Goal: Task Accomplishment & Management: Use online tool/utility

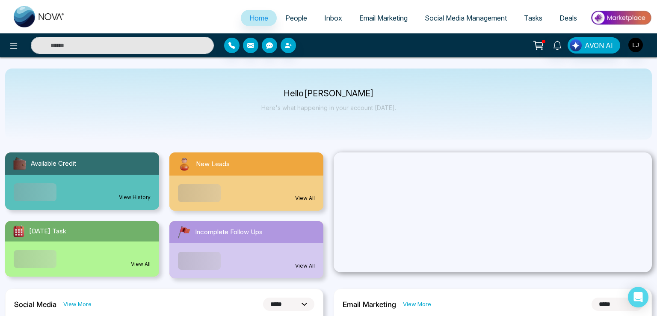
select select "*"
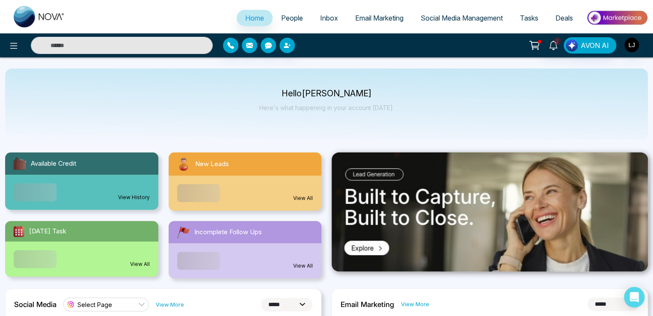
click at [297, 18] on link "People" at bounding box center [292, 18] width 39 height 16
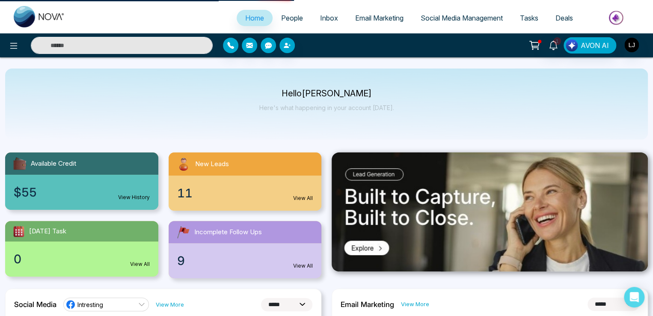
click at [293, 19] on span "People" at bounding box center [292, 18] width 22 height 9
click at [291, 24] on link "People" at bounding box center [292, 18] width 39 height 16
click at [287, 19] on span "People" at bounding box center [292, 18] width 22 height 9
click at [287, 16] on span "People" at bounding box center [292, 18] width 22 height 9
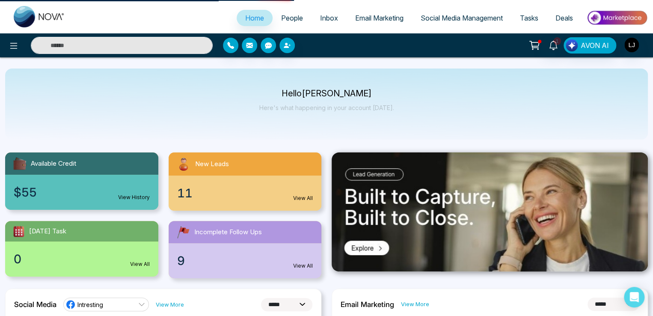
click at [287, 16] on span "People" at bounding box center [292, 18] width 22 height 9
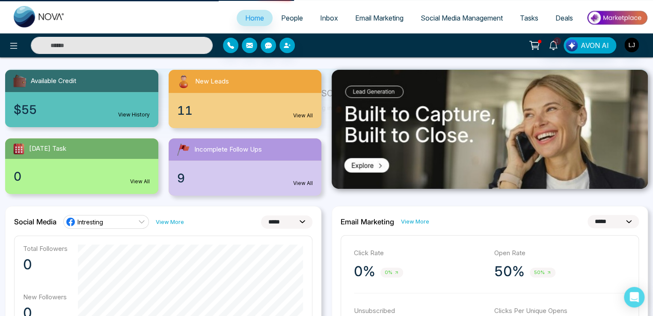
scroll to position [43, 0]
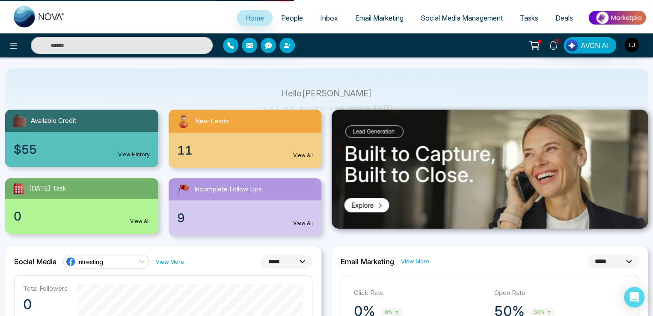
click at [286, 16] on span "People" at bounding box center [292, 18] width 22 height 9
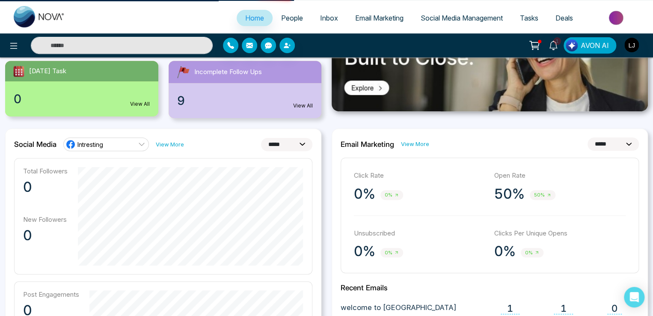
scroll to position [299, 0]
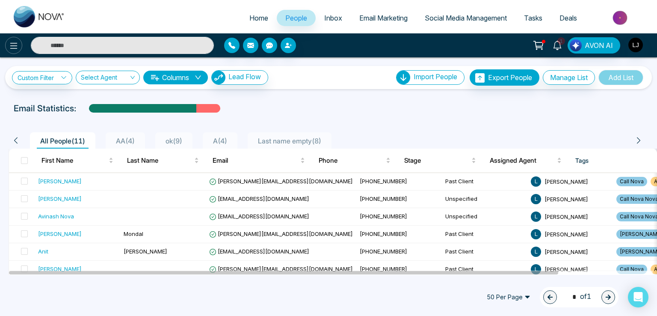
click at [8, 44] on button at bounding box center [13, 45] width 17 height 17
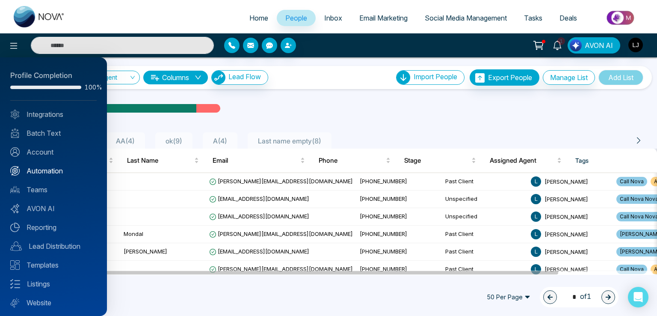
click at [50, 167] on link "Automation" at bounding box center [53, 171] width 86 height 10
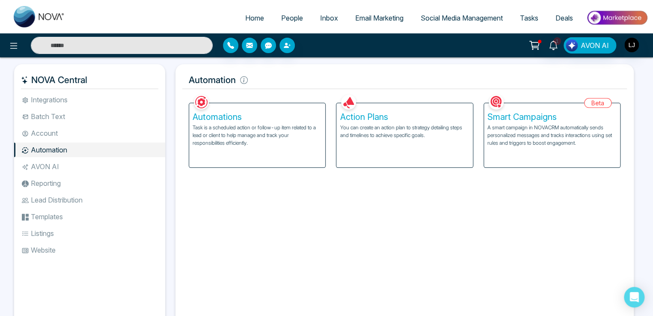
click at [387, 121] on h5 "Action Plans" at bounding box center [404, 117] width 129 height 10
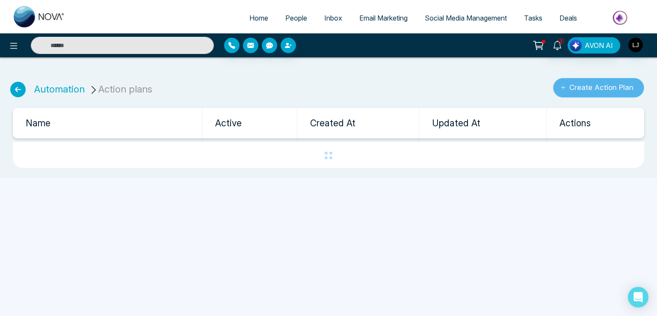
click at [601, 84] on button "Create Action Plan" at bounding box center [598, 88] width 91 height 20
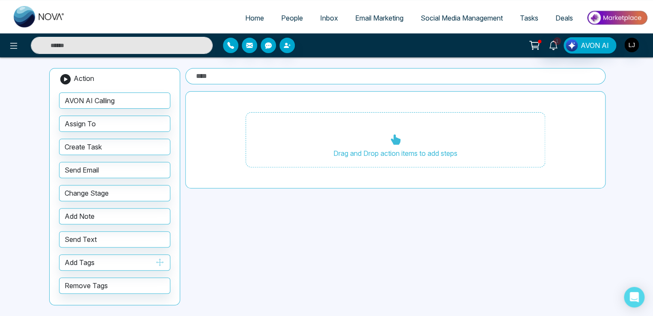
scroll to position [15, 0]
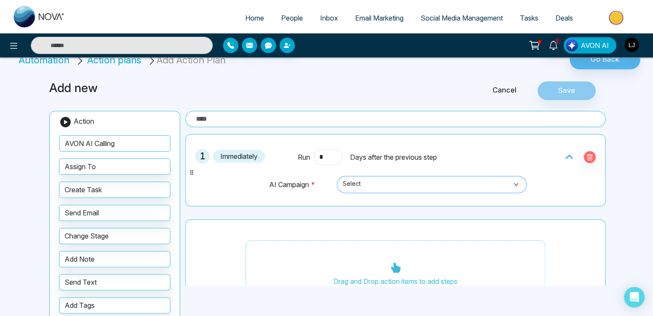
click at [380, 183] on span "Select" at bounding box center [432, 184] width 178 height 15
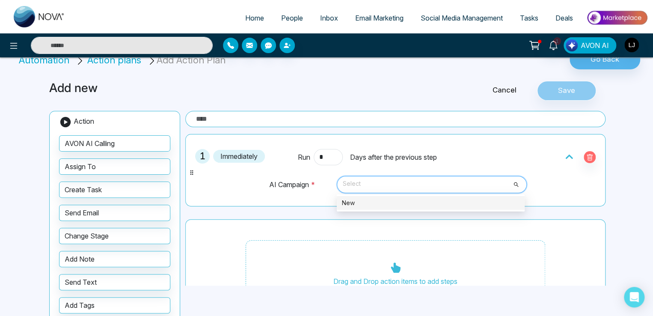
click at [364, 207] on div "New" at bounding box center [431, 203] width 188 height 14
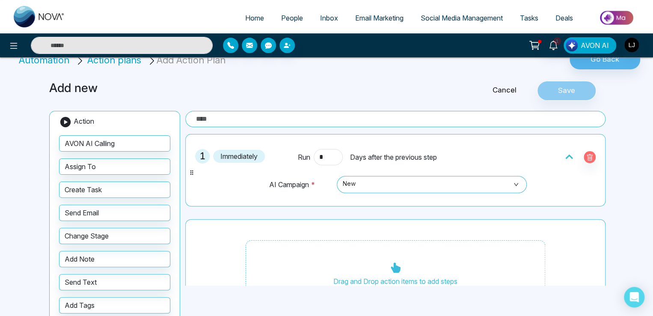
click at [224, 115] on input "text" at bounding box center [395, 119] width 420 height 16
type input "*"
type input "*********"
click at [557, 88] on button "Save" at bounding box center [566, 91] width 59 height 20
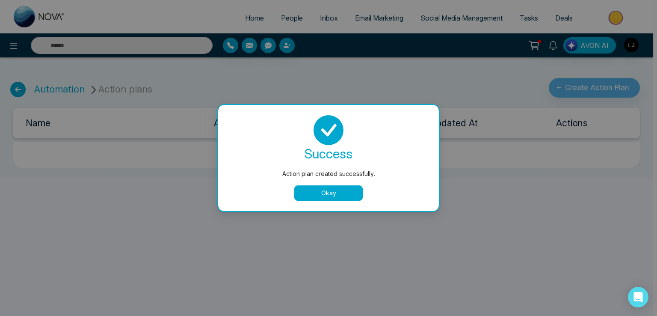
click at [318, 192] on button "Okay" at bounding box center [328, 192] width 68 height 15
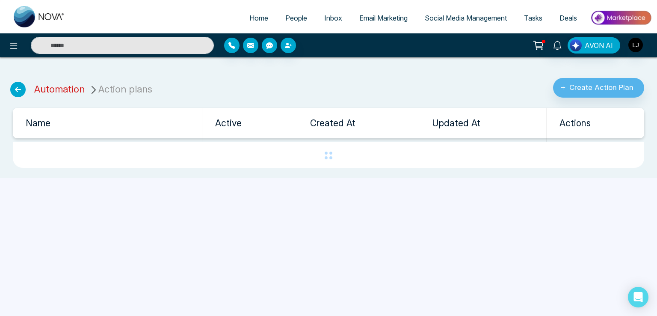
click at [53, 88] on link "Automation" at bounding box center [59, 88] width 50 height 11
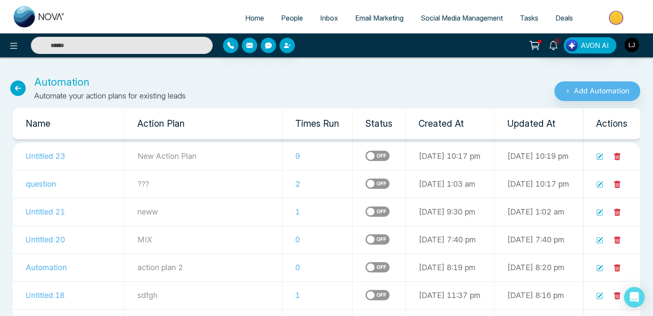
click at [365, 160] on label at bounding box center [377, 156] width 24 height 10
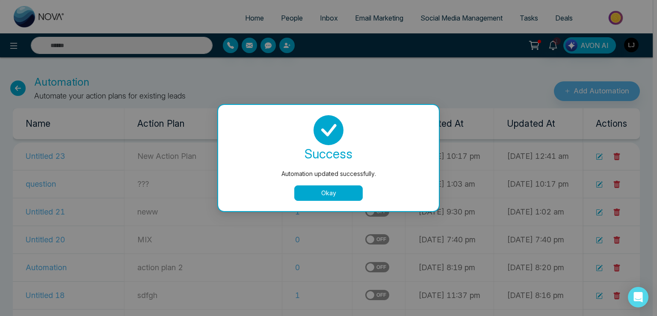
click at [341, 187] on button "Okay" at bounding box center [328, 192] width 68 height 15
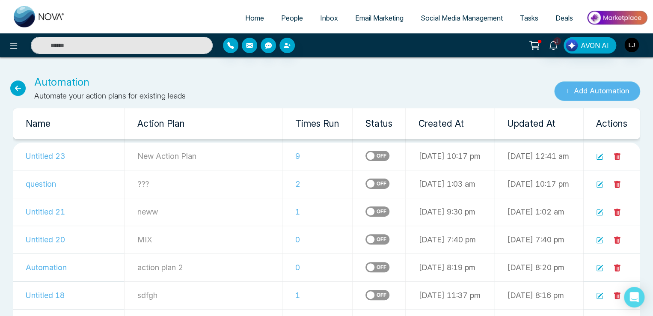
click at [583, 86] on button "Add Automation" at bounding box center [597, 91] width 86 height 20
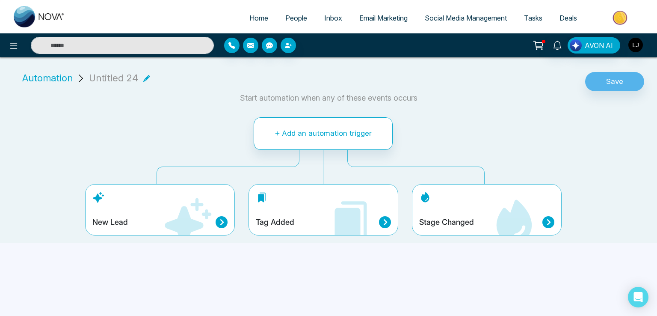
click at [298, 209] on div "Tag Added" at bounding box center [324, 209] width 150 height 51
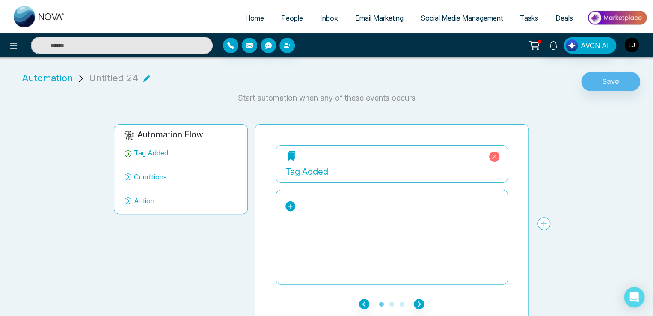
click at [289, 203] on icon at bounding box center [290, 206] width 6 height 6
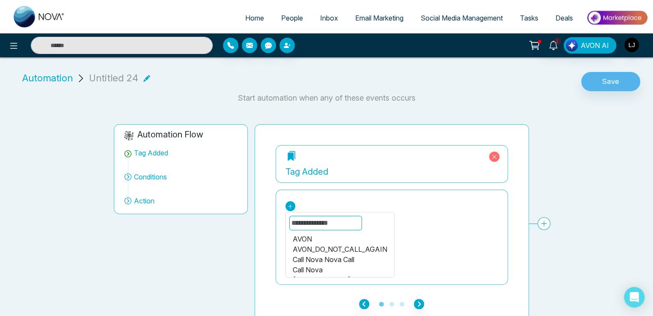
click at [311, 267] on div "Call Nova" at bounding box center [339, 269] width 95 height 10
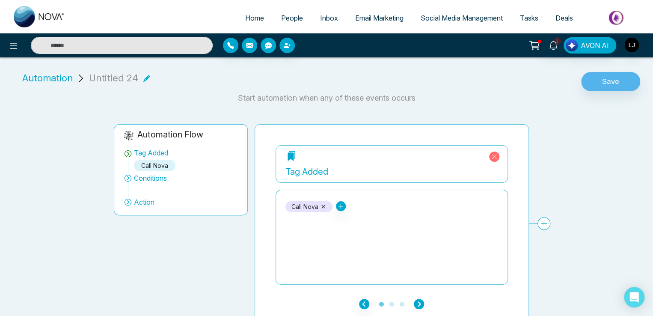
click at [418, 302] on icon "button" at bounding box center [419, 304] width 10 height 10
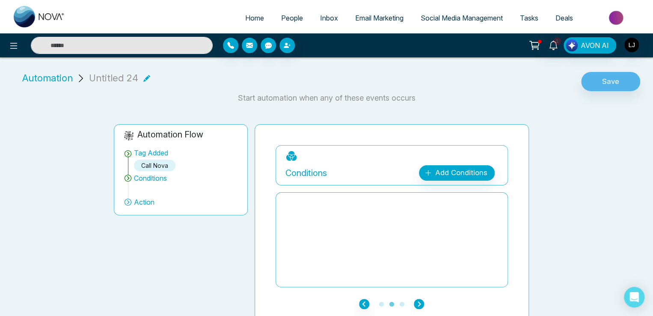
click at [418, 302] on icon "button" at bounding box center [419, 304] width 10 height 10
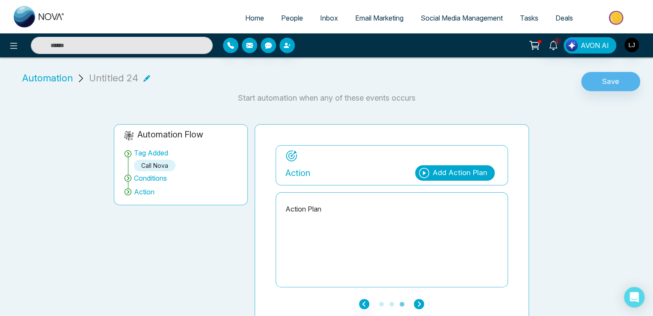
click at [418, 302] on icon "button" at bounding box center [419, 304] width 10 height 10
click at [444, 170] on div "Add Action Plan" at bounding box center [459, 172] width 55 height 11
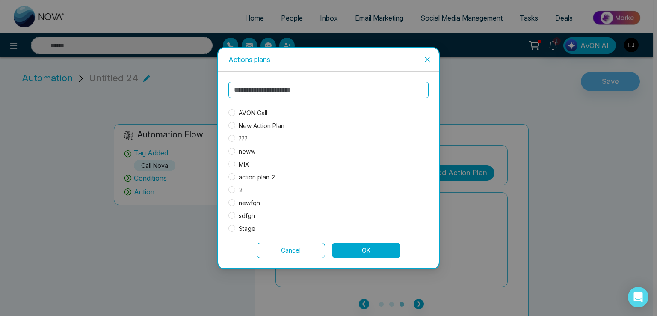
click at [254, 107] on div "AVON Call New Action Plan ??? neww MIX action plan 2 2 newfgh sdfgh Stage TEXT …" at bounding box center [328, 157] width 200 height 151
click at [258, 113] on span "AVON Call" at bounding box center [253, 112] width 36 height 9
click at [369, 251] on button "OK" at bounding box center [366, 250] width 68 height 15
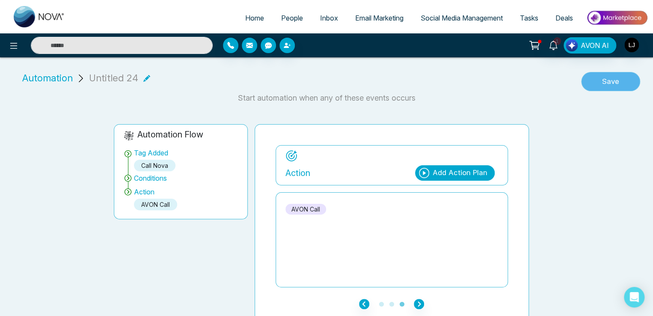
click at [609, 77] on button "Save" at bounding box center [610, 82] width 59 height 20
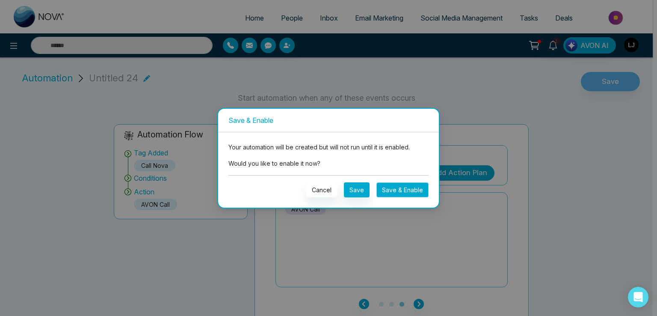
click at [410, 190] on button "Save & Enable" at bounding box center [402, 189] width 52 height 15
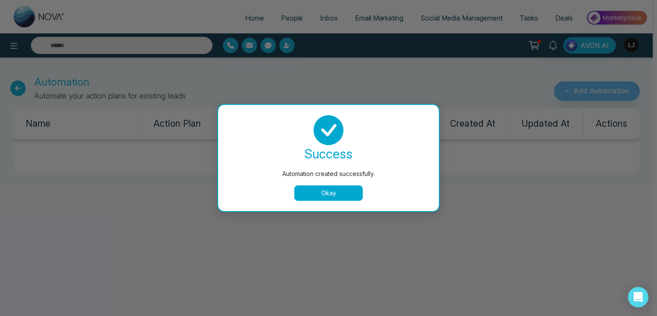
click at [337, 193] on button "Okay" at bounding box center [328, 192] width 68 height 15
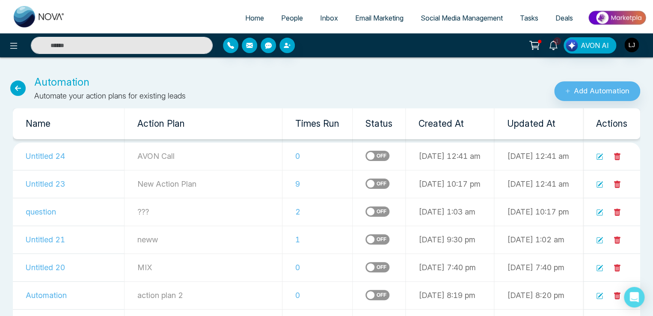
click at [286, 13] on link "People" at bounding box center [292, 18] width 39 height 16
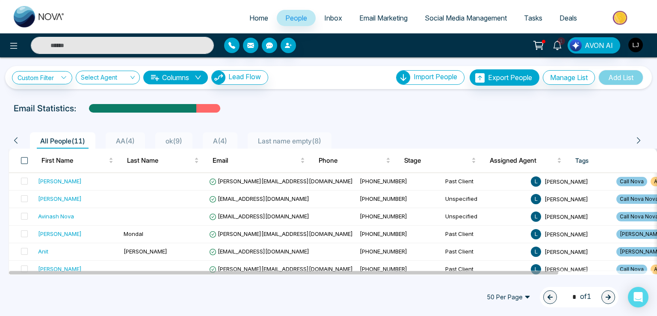
click at [24, 157] on span at bounding box center [24, 160] width 7 height 7
click at [24, 160] on span at bounding box center [24, 160] width 7 height 7
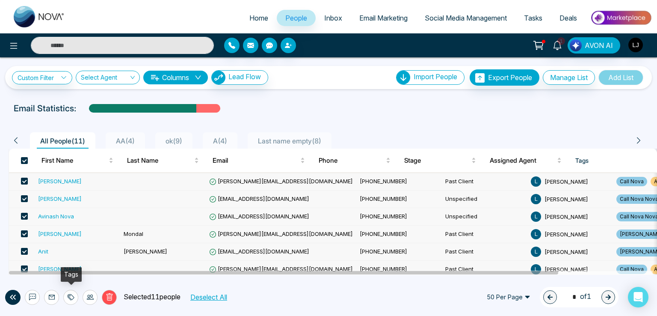
click at [69, 300] on div at bounding box center [70, 297] width 15 height 15
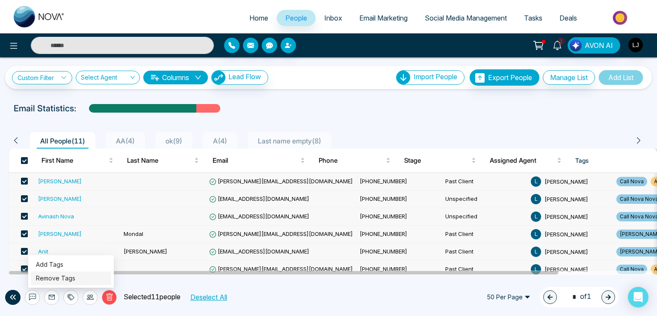
click at [61, 281] on link "Remove Tags" at bounding box center [55, 277] width 39 height 7
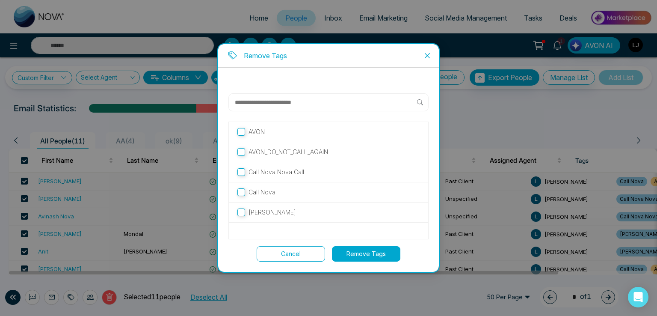
click at [255, 187] on p "Call Nova" at bounding box center [262, 191] width 27 height 9
click at [366, 251] on button "Remove Tags" at bounding box center [366, 253] width 68 height 15
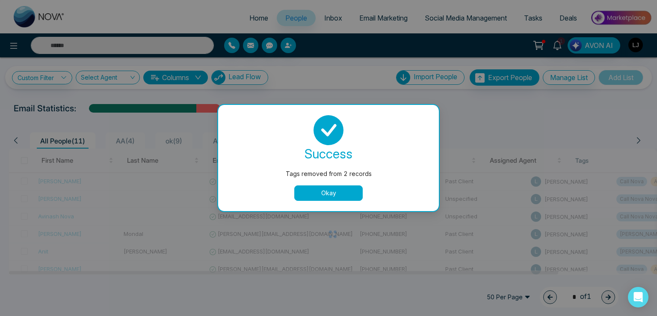
click at [320, 190] on button "Okay" at bounding box center [328, 192] width 68 height 15
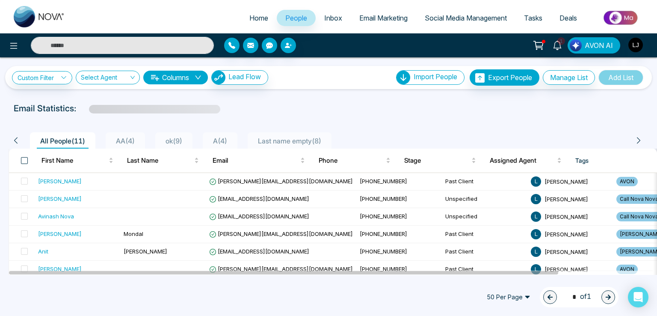
click at [22, 158] on span at bounding box center [24, 160] width 7 height 7
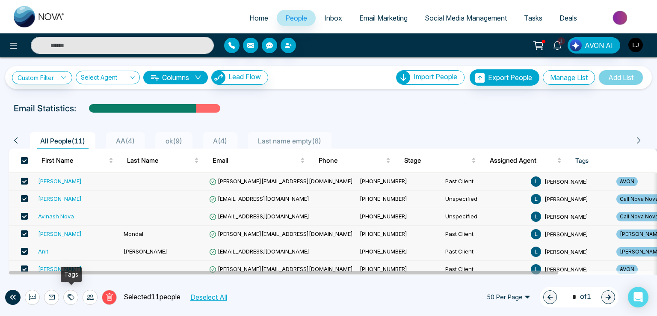
click at [71, 298] on icon at bounding box center [71, 296] width 7 height 7
click at [44, 264] on link "Add Tags" at bounding box center [49, 264] width 27 height 7
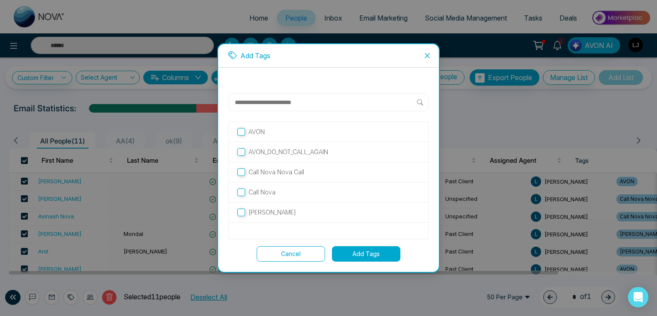
click at [261, 190] on p "Call Nova" at bounding box center [262, 191] width 27 height 9
click at [354, 248] on button "Add Tags" at bounding box center [366, 253] width 68 height 15
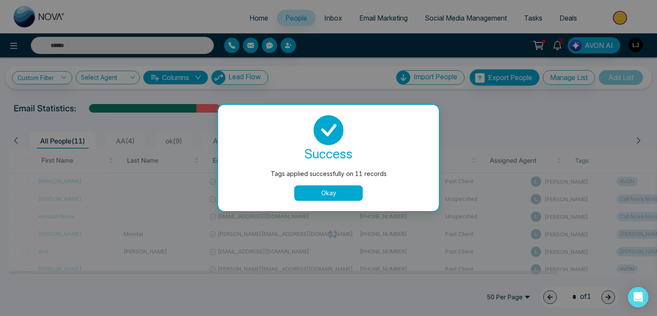
click at [323, 195] on button "Okay" at bounding box center [328, 192] width 68 height 15
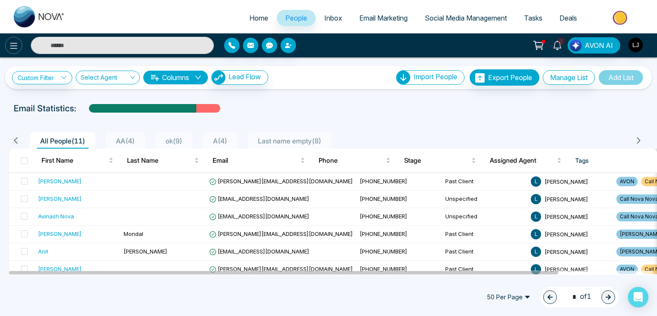
click at [12, 50] on icon at bounding box center [14, 46] width 10 height 10
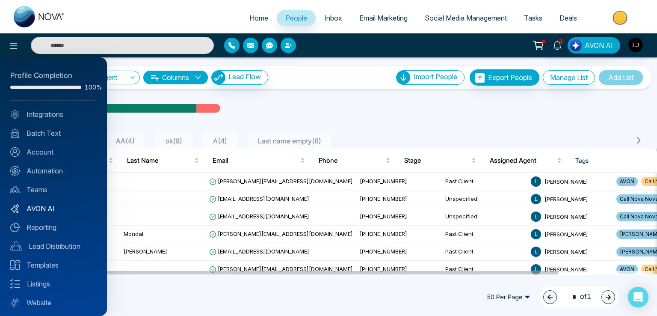
click at [46, 207] on link "AVON AI" at bounding box center [53, 208] width 86 height 10
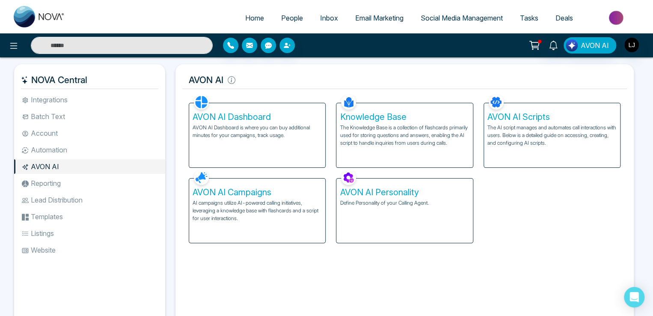
click at [253, 197] on div "AVON AI Campaigns AI campaigns utilize AI-powered calling initiatives, leveragi…" at bounding box center [257, 210] width 136 height 64
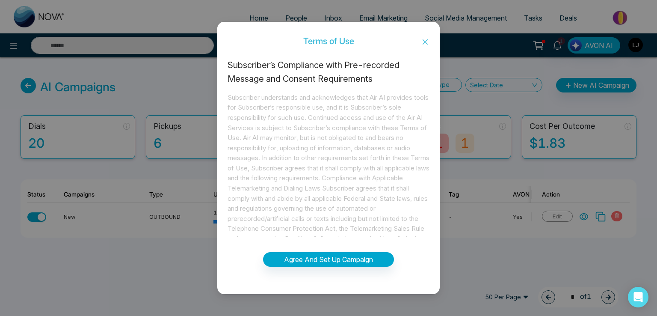
click at [426, 42] on icon "close" at bounding box center [425, 41] width 5 height 5
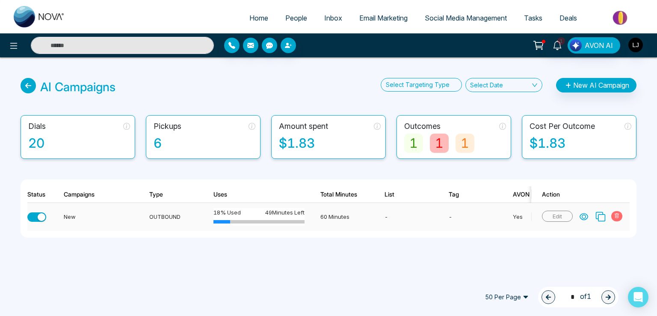
click at [585, 216] on icon at bounding box center [584, 216] width 9 height 9
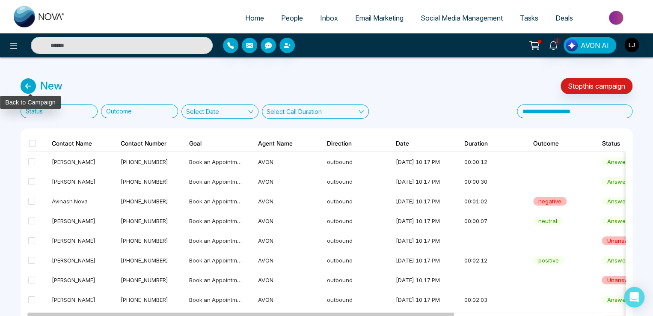
click at [31, 89] on icon at bounding box center [28, 85] width 15 height 15
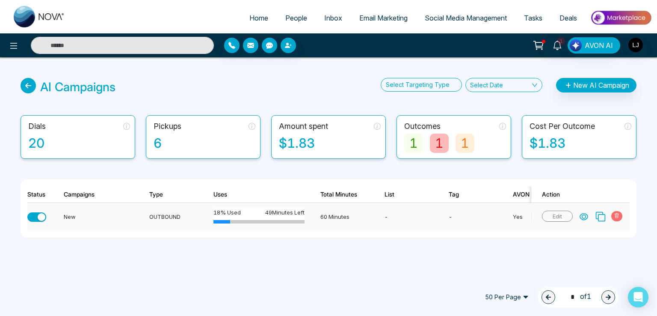
click at [33, 215] on button "button" at bounding box center [36, 216] width 19 height 9
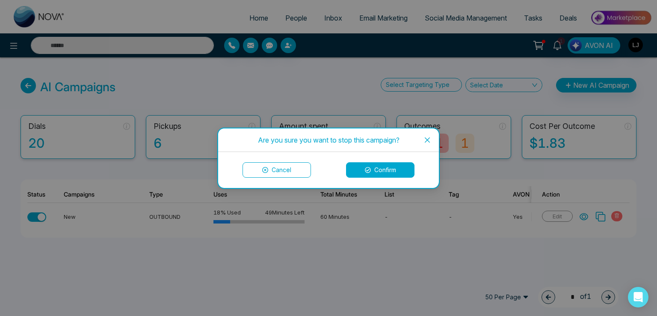
click at [376, 168] on button "Confirm" at bounding box center [380, 169] width 68 height 15
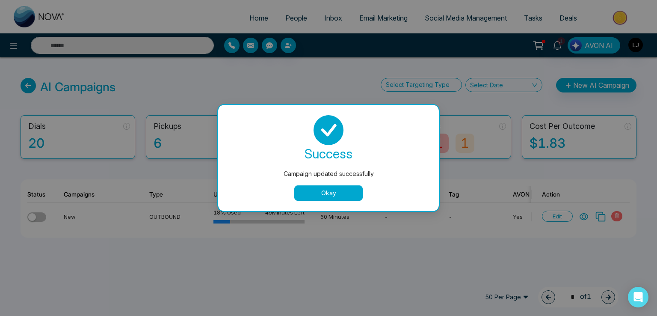
click at [327, 193] on button "Okay" at bounding box center [328, 192] width 68 height 15
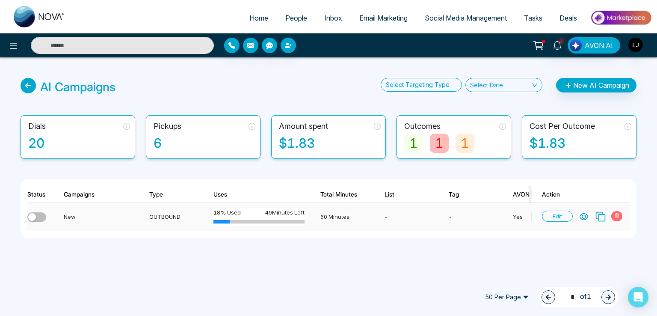
click at [558, 211] on span "Edit" at bounding box center [557, 215] width 31 height 11
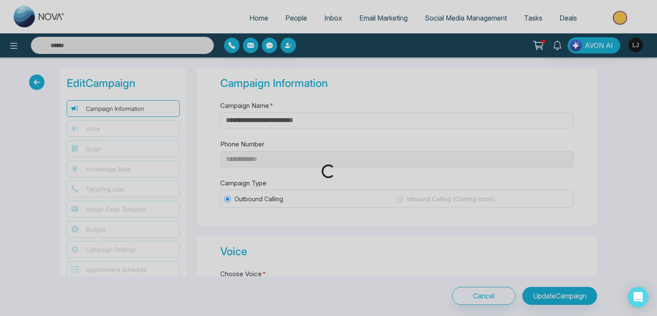
type input "***"
type input "**"
type input "*"
select select "***"
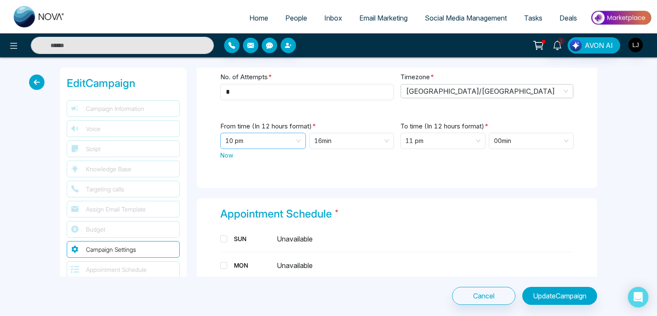
scroll to position [1241, 0]
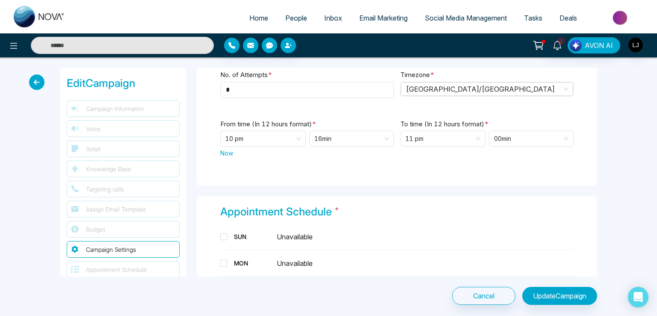
click at [224, 148] on span "Now" at bounding box center [226, 152] width 13 height 9
click at [551, 301] on button "Update Campaign" at bounding box center [559, 296] width 75 height 18
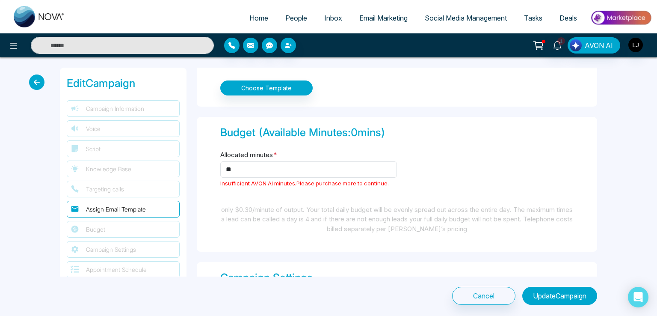
scroll to position [1018, 0]
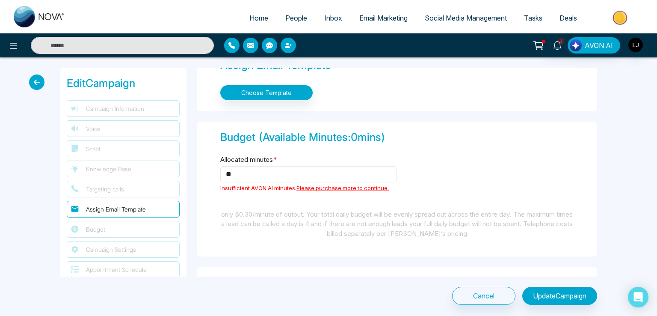
drag, startPoint x: 246, startPoint y: 171, endPoint x: 202, endPoint y: 172, distance: 44.5
click at [202, 172] on div "Budget (Available Minutes: 0 mins) Allocated minutes * ** Insufficient AVON AI …" at bounding box center [397, 188] width 400 height 135
drag, startPoint x: 238, startPoint y: 172, endPoint x: 190, endPoint y: 172, distance: 47.9
click at [190, 172] on div "**********" at bounding box center [329, 172] width 548 height 209
click at [551, 290] on button "Update Campaign" at bounding box center [559, 296] width 75 height 18
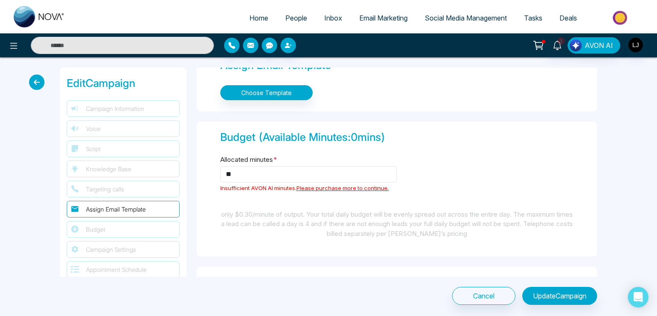
drag, startPoint x: 219, startPoint y: 169, endPoint x: 187, endPoint y: 167, distance: 31.7
click at [187, 167] on div "**********" at bounding box center [329, 172] width 548 height 209
click at [530, 295] on button "Update Campaign" at bounding box center [559, 296] width 75 height 18
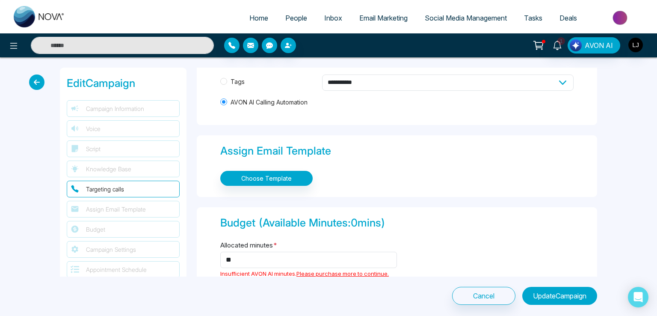
scroll to position [975, 0]
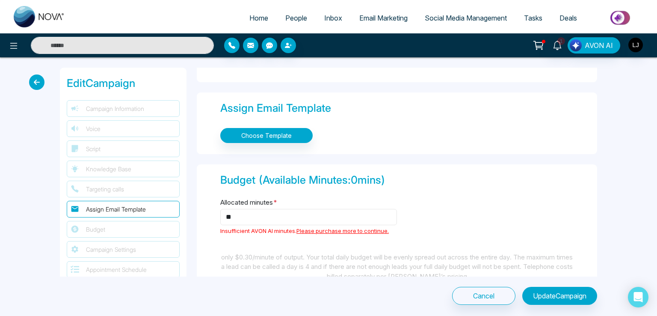
drag, startPoint x: 237, startPoint y: 216, endPoint x: 195, endPoint y: 209, distance: 42.8
click at [195, 209] on div "**********" at bounding box center [397, 172] width 411 height 209
type input "*"
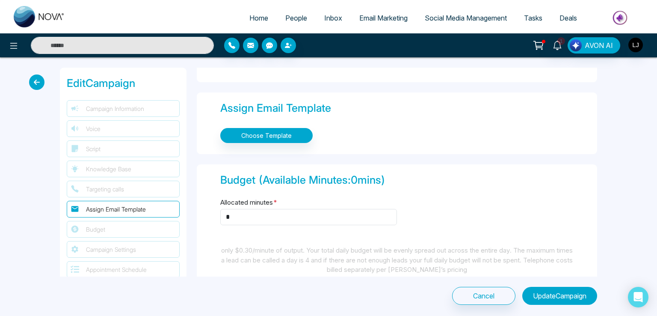
click at [542, 290] on button "Update Campaign" at bounding box center [559, 296] width 75 height 18
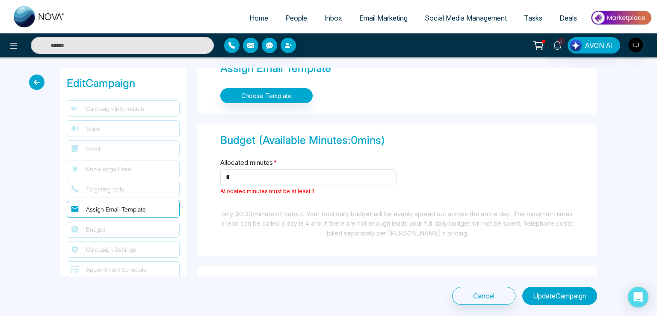
scroll to position [1018, 0]
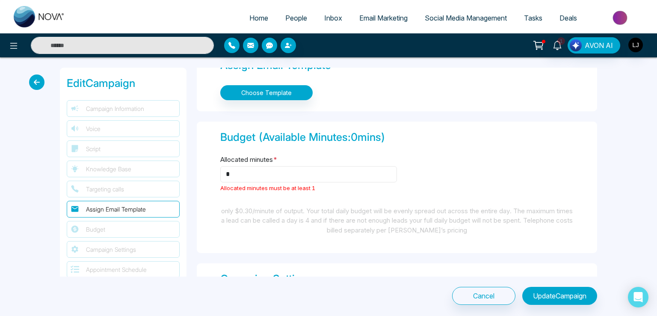
drag, startPoint x: 253, startPoint y: 174, endPoint x: 203, endPoint y: 168, distance: 50.4
click at [203, 168] on div "Budget (Available Minutes: 0 mins) Allocated minutes * * Allocated minutes must…" at bounding box center [397, 186] width 400 height 131
click at [34, 87] on icon at bounding box center [36, 81] width 15 height 15
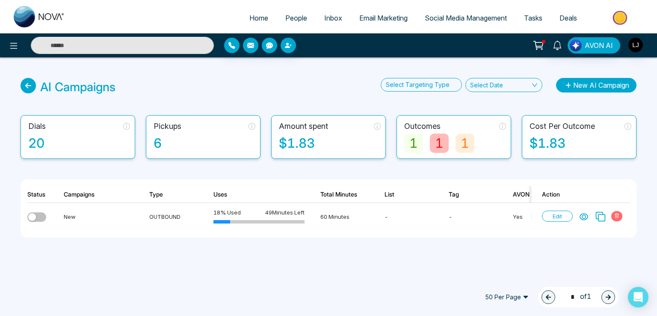
click at [581, 85] on button "New AI Campaign" at bounding box center [596, 85] width 80 height 15
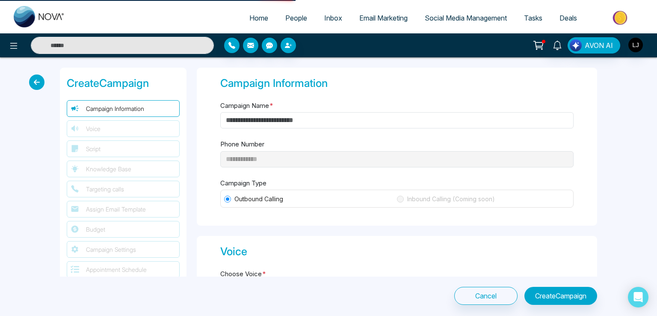
type input "**********"
click at [39, 81] on icon at bounding box center [36, 81] width 15 height 15
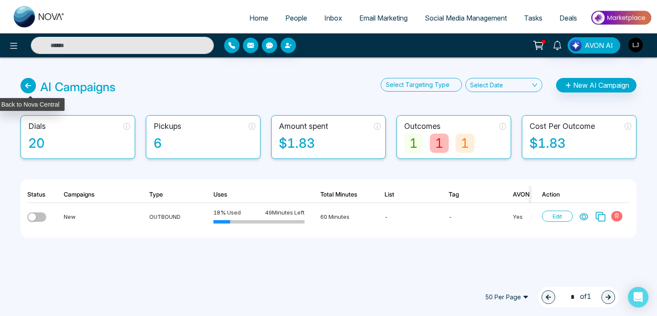
click at [26, 84] on icon at bounding box center [28, 85] width 15 height 15
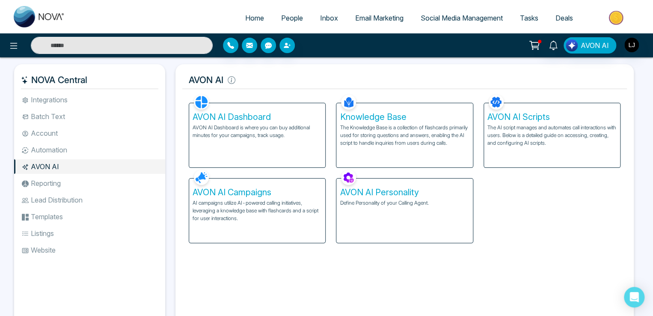
click at [229, 137] on p "AVON AI Dashboard is where you can buy additional minutes for your campaigns, t…" at bounding box center [257, 131] width 129 height 15
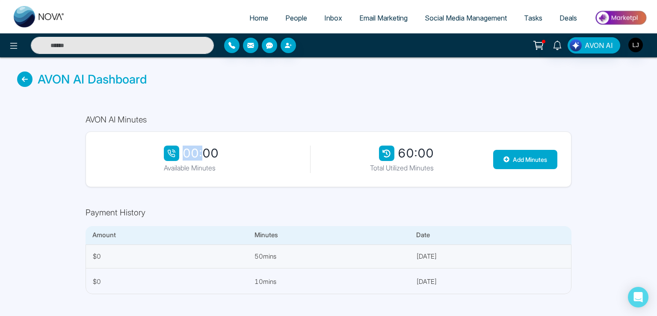
drag, startPoint x: 186, startPoint y: 151, endPoint x: 202, endPoint y: 149, distance: 16.4
click at [202, 149] on div "00:00" at bounding box center [191, 152] width 55 height 15
click at [27, 80] on icon at bounding box center [24, 78] width 15 height 15
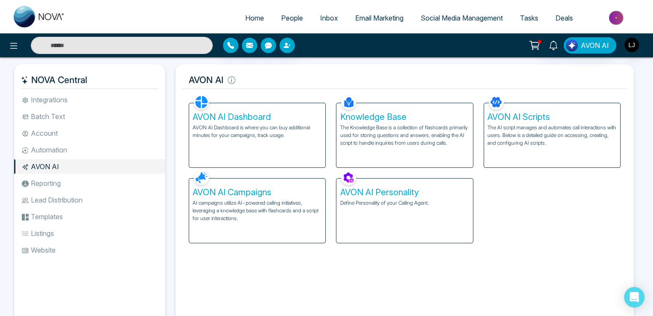
click at [264, 203] on p "AI campaigns utilize AI-powered calling initiatives, leveraging a knowledge bas…" at bounding box center [257, 210] width 129 height 23
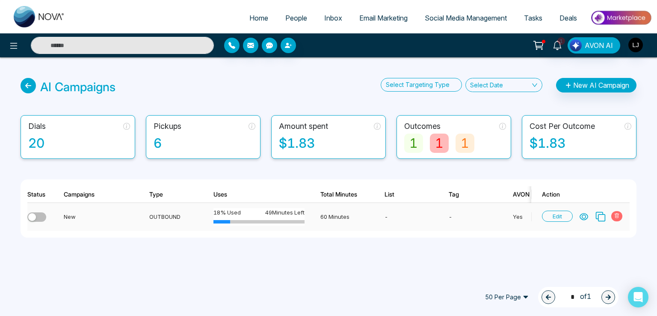
click at [613, 216] on span at bounding box center [616, 216] width 11 height 10
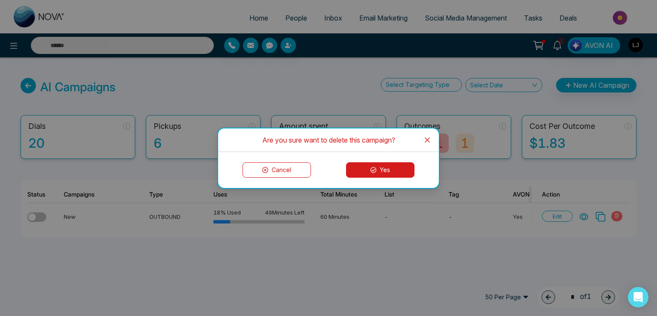
click at [380, 170] on button "Yes" at bounding box center [380, 169] width 68 height 15
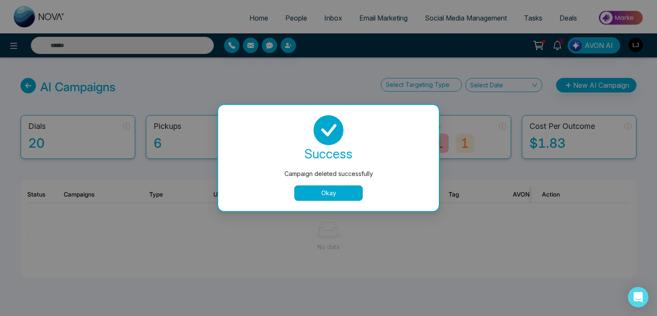
click at [329, 205] on div "success Campaign deleted successfully Okay" at bounding box center [328, 158] width 221 height 106
click at [326, 193] on button "Okay" at bounding box center [328, 192] width 68 height 15
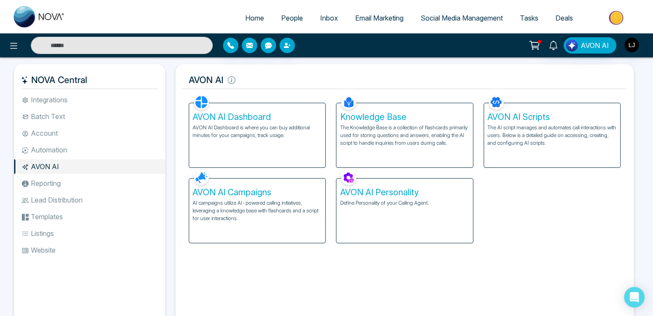
click at [261, 104] on div "AVON AI Dashboard AVON AI Dashboard is where you can buy additional minutes for…" at bounding box center [257, 135] width 136 height 64
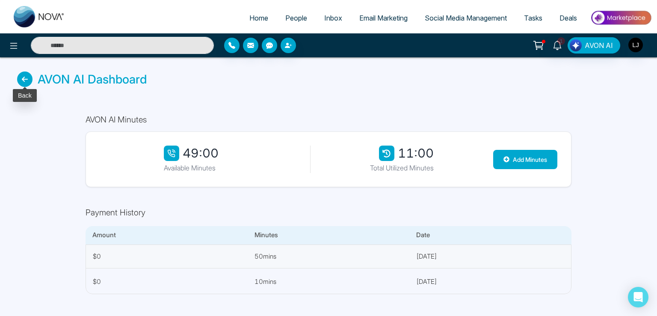
click at [28, 79] on icon at bounding box center [24, 78] width 15 height 15
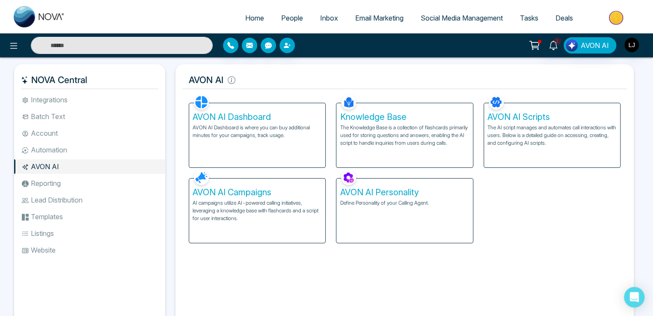
click at [255, 206] on p "AI campaigns utilize AI-powered calling initiatives, leveraging a knowledge bas…" at bounding box center [257, 210] width 129 height 23
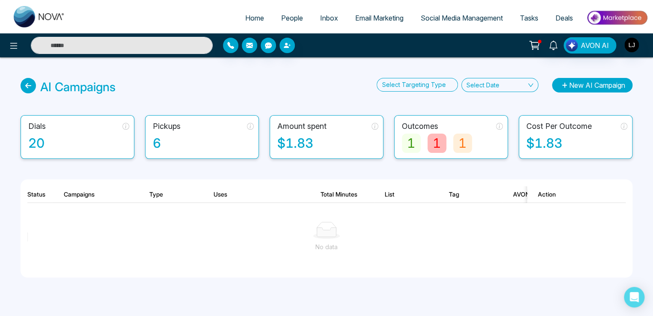
click at [585, 89] on button "New AI Campaign" at bounding box center [592, 85] width 80 height 15
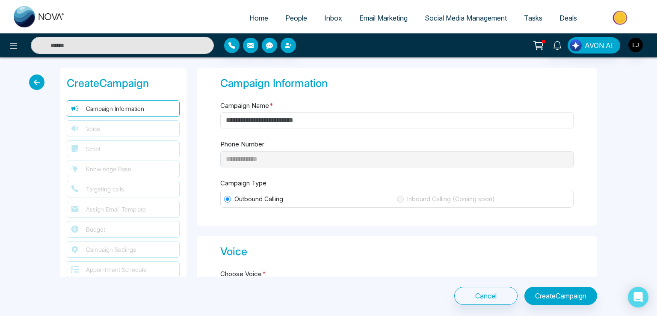
click at [242, 124] on input "Campaign Name *" at bounding box center [396, 120] width 353 height 16
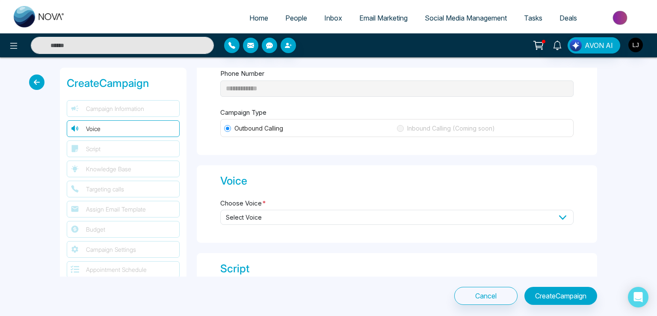
scroll to position [128, 0]
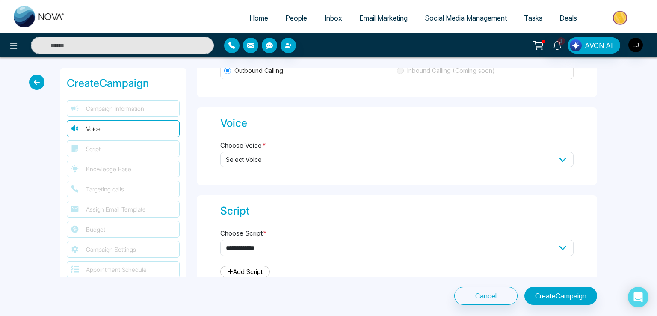
type input "***"
click at [256, 152] on span "Select Voice" at bounding box center [396, 159] width 353 height 15
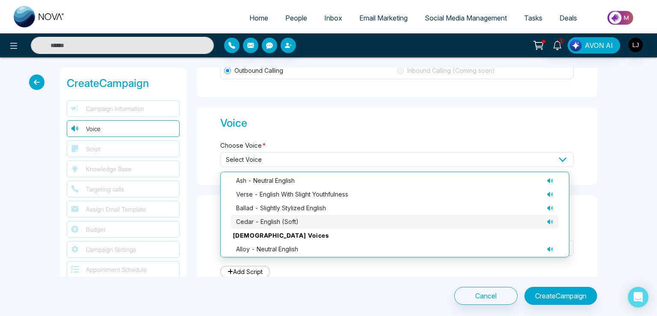
scroll to position [86, 0]
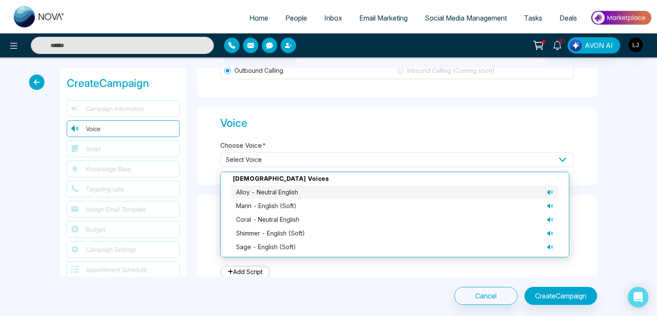
click at [258, 194] on span "alloy - neutral English" at bounding box center [267, 191] width 62 height 9
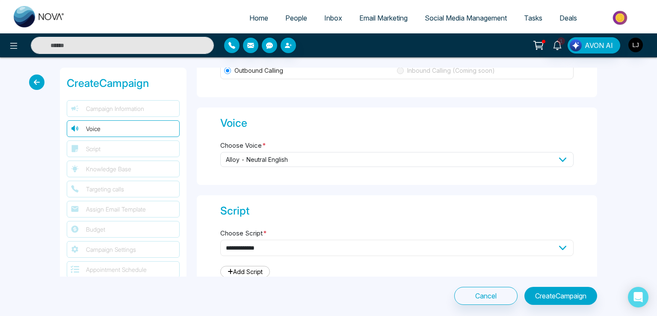
click at [249, 243] on select "**********" at bounding box center [396, 248] width 353 height 16
select select "***"
click at [220, 240] on select "**********" at bounding box center [396, 248] width 353 height 16
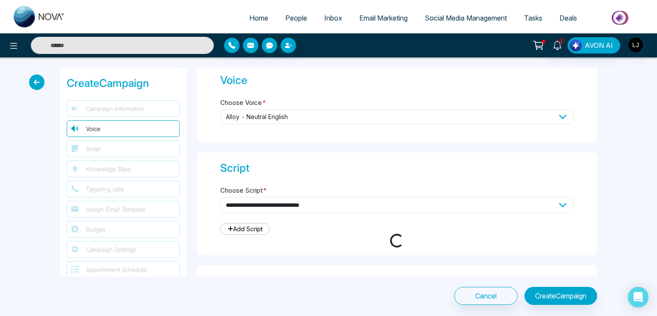
type textarea "**********"
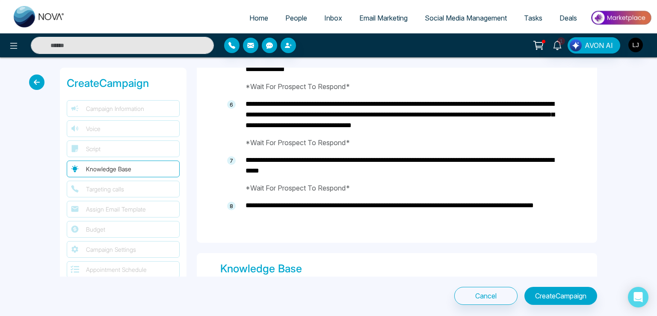
scroll to position [727, 0]
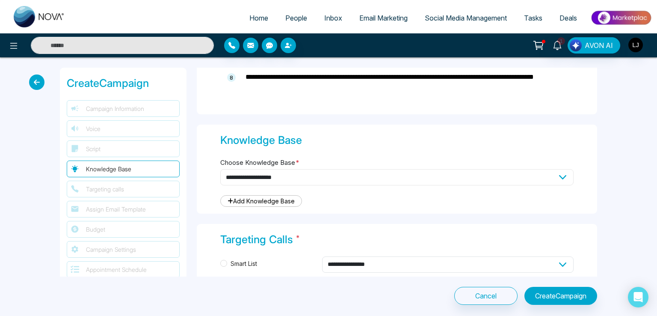
click at [262, 178] on select "**********" at bounding box center [396, 177] width 353 height 16
select select "***"
click at [220, 169] on select "**********" at bounding box center [396, 177] width 353 height 16
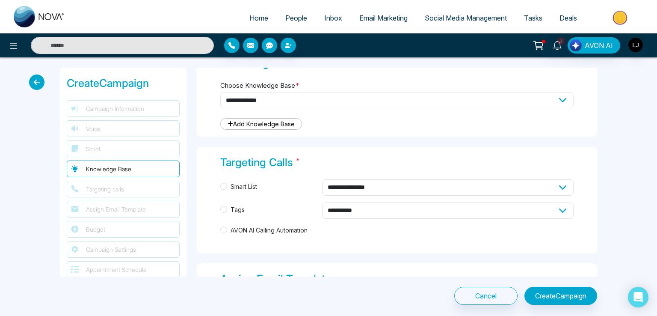
scroll to position [856, 0]
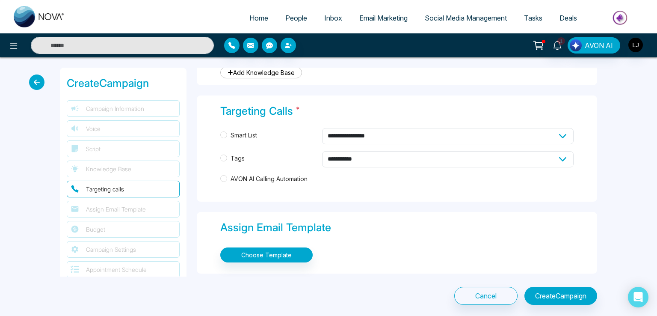
click at [244, 157] on span "Tags" at bounding box center [237, 158] width 21 height 9
click at [335, 155] on select "**********" at bounding box center [448, 159] width 252 height 16
click at [277, 145] on div "**********" at bounding box center [396, 159] width 353 height 62
click at [259, 179] on span "AVON AI Calling Automation" at bounding box center [269, 178] width 84 height 9
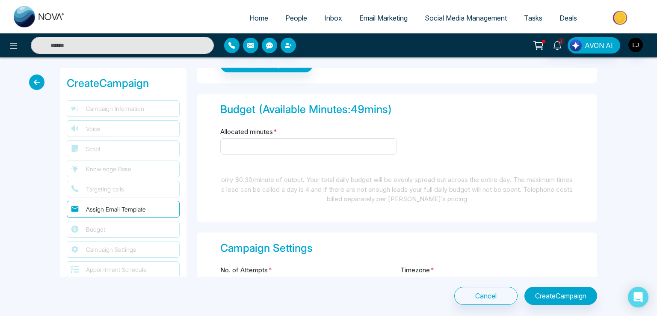
scroll to position [1069, 0]
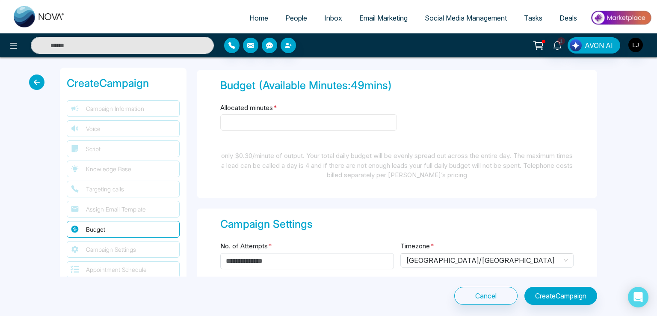
click at [243, 125] on input "Allocated minutes *" at bounding box center [308, 122] width 177 height 16
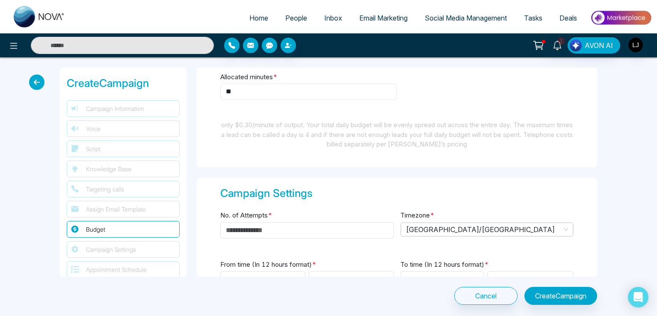
scroll to position [1241, 0]
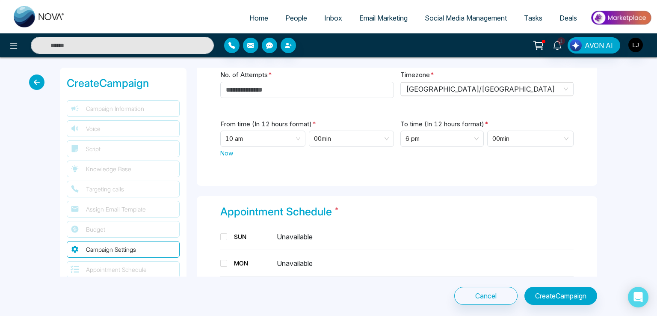
type input "**"
click at [228, 148] on span "Now" at bounding box center [226, 152] width 13 height 9
click at [427, 136] on span "6 pm" at bounding box center [442, 138] width 73 height 15
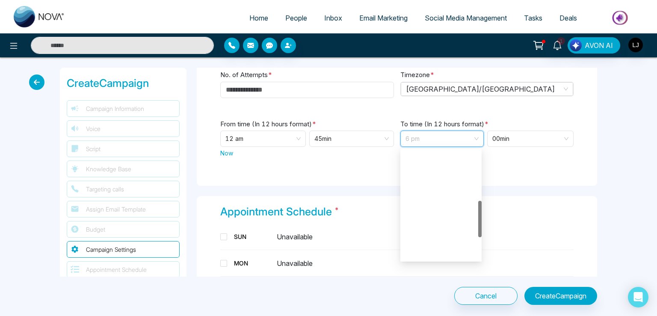
scroll to position [151, 0]
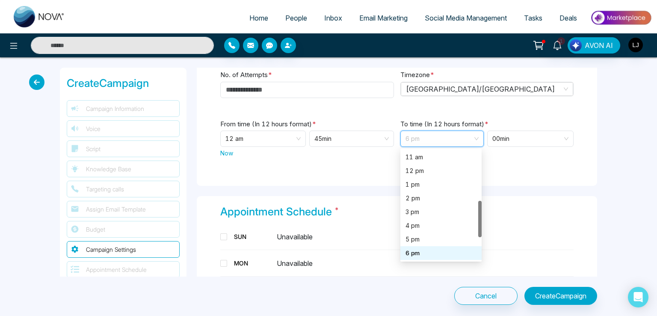
click at [364, 165] on div "Campaign Settings No. of Attempts * Timezone * [GEOGRAPHIC_DATA]/Central From t…" at bounding box center [397, 111] width 400 height 149
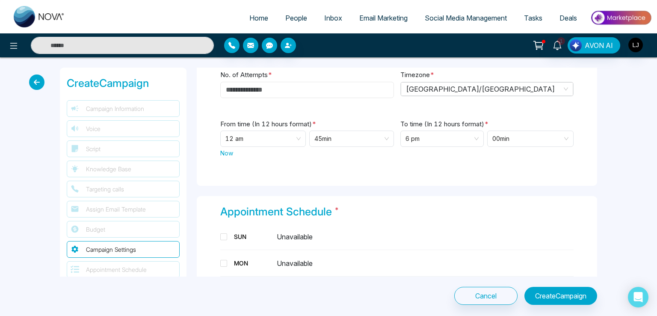
click at [250, 91] on input "No. of Attempts *" at bounding box center [307, 90] width 174 height 16
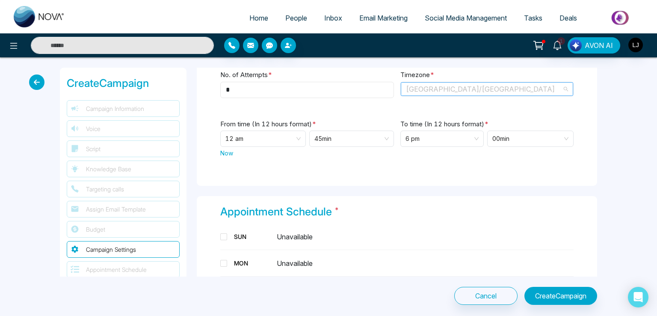
click at [418, 89] on span "[GEOGRAPHIC_DATA]/[GEOGRAPHIC_DATA]" at bounding box center [487, 89] width 163 height 13
type input "*"
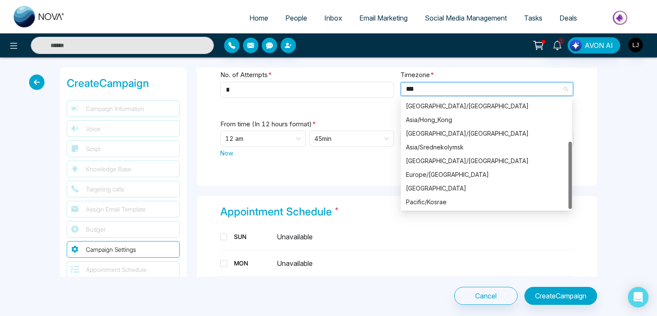
scroll to position [0, 0]
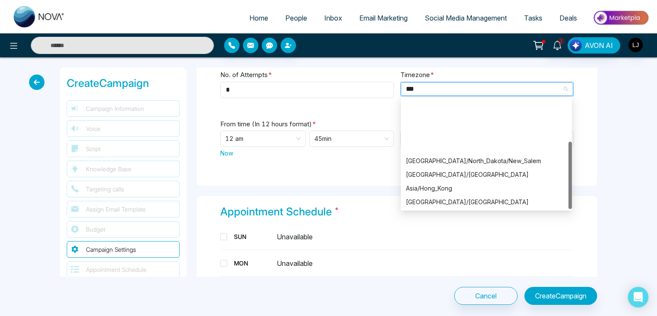
type input "****"
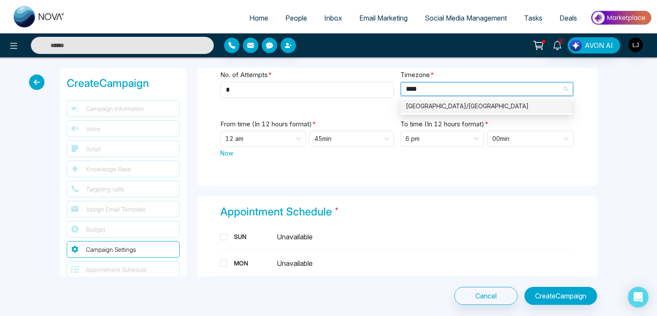
click at [427, 101] on div "[GEOGRAPHIC_DATA]/[GEOGRAPHIC_DATA]" at bounding box center [486, 105] width 161 height 9
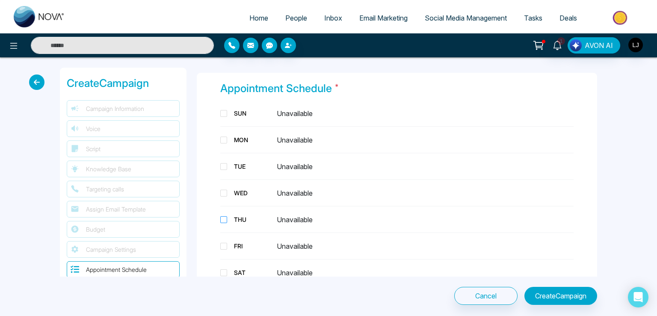
scroll to position [1369, 0]
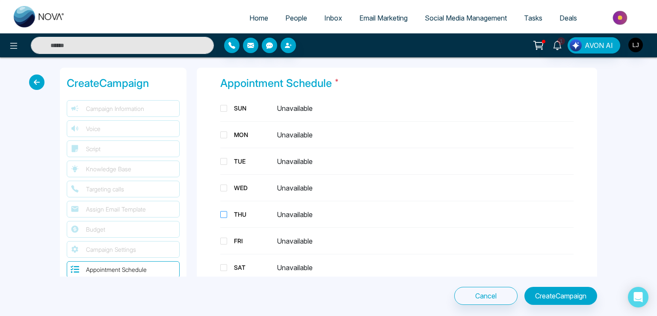
click at [239, 210] on div "THU" at bounding box center [252, 214] width 43 height 9
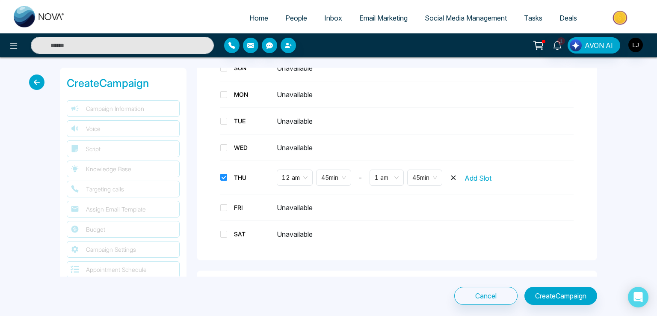
scroll to position [1537, 0]
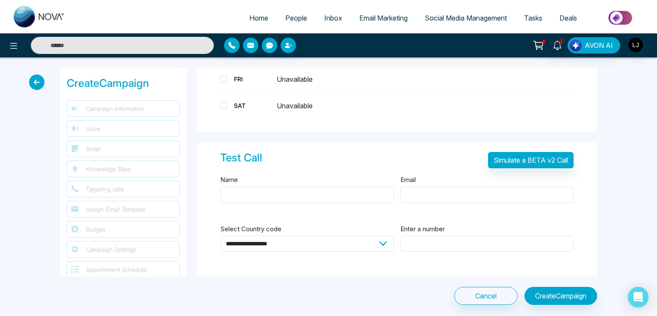
click at [224, 182] on div "Name" at bounding box center [307, 193] width 174 height 39
click at [545, 296] on button "Create Campaign" at bounding box center [560, 296] width 73 height 18
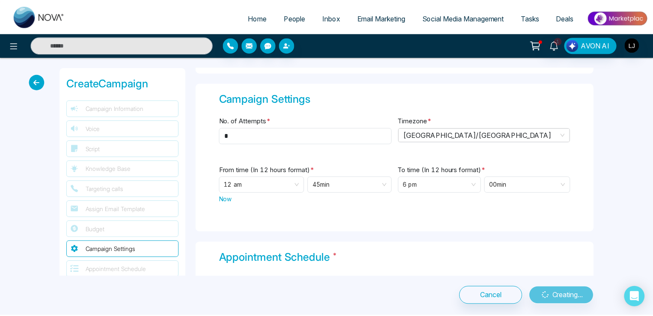
scroll to position [1152, 0]
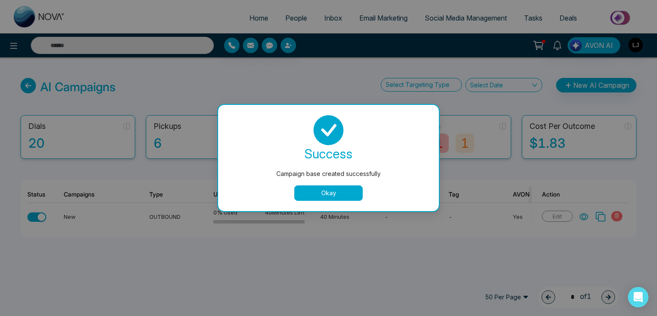
click at [324, 192] on button "Okay" at bounding box center [328, 192] width 68 height 15
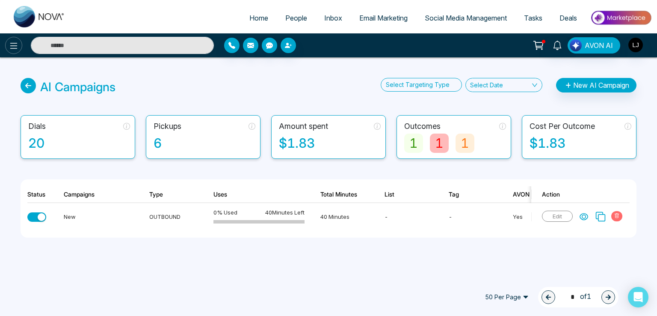
click at [12, 51] on button at bounding box center [13, 45] width 17 height 17
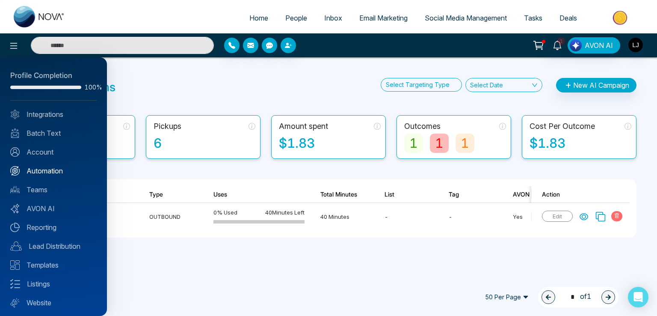
click at [44, 170] on link "Automation" at bounding box center [53, 171] width 86 height 10
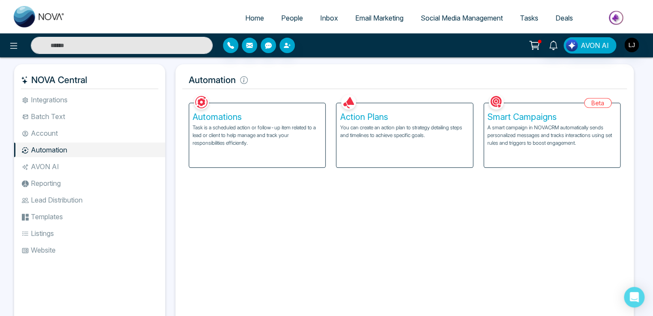
click at [425, 136] on p "You can create an action plan to strategy detailing steps and timelines to achi…" at bounding box center [404, 131] width 129 height 15
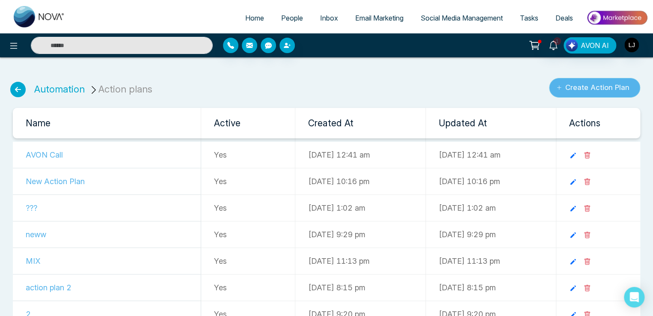
click at [563, 84] on button "Create Action Plan" at bounding box center [594, 88] width 91 height 20
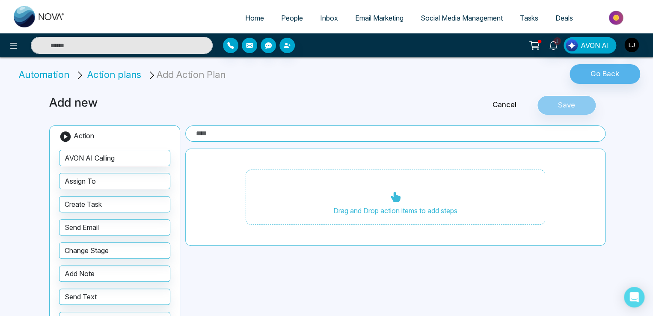
click at [228, 136] on input "text" at bounding box center [395, 133] width 420 height 16
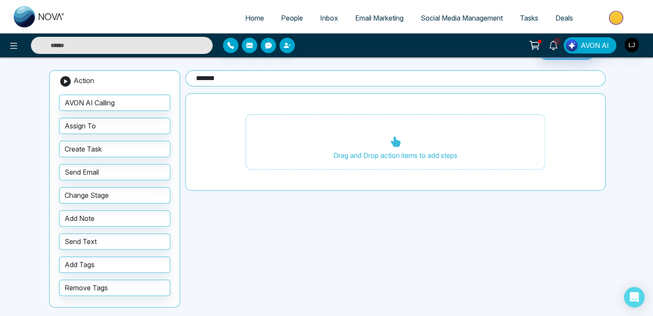
scroll to position [57, 0]
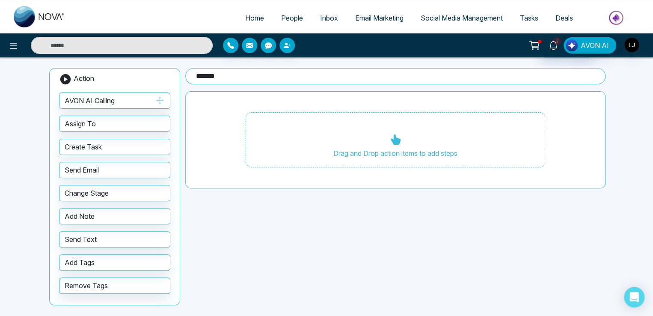
type input "*******"
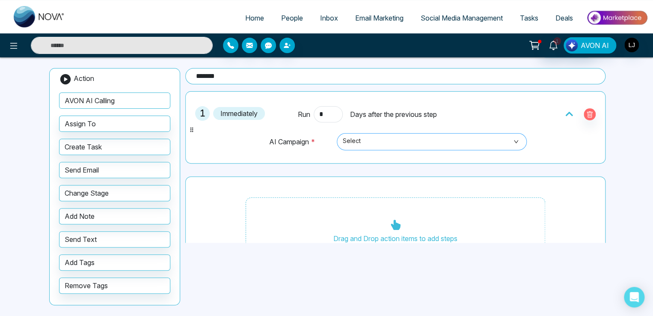
click at [353, 140] on span "Select" at bounding box center [432, 141] width 178 height 15
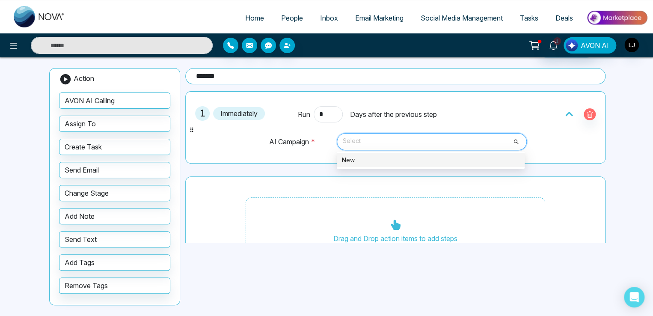
click at [363, 158] on div "New" at bounding box center [431, 159] width 178 height 9
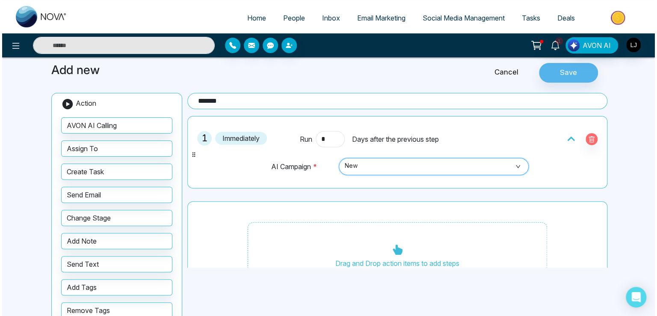
scroll to position [15, 0]
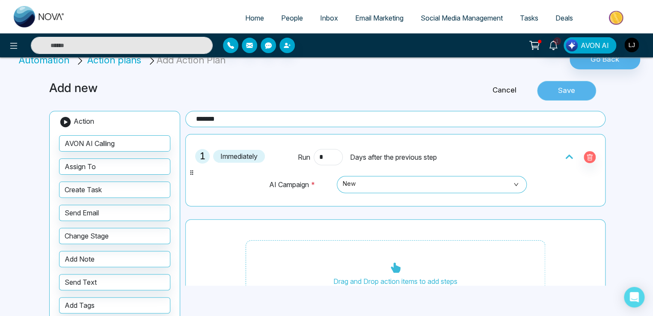
click at [561, 95] on button "Save" at bounding box center [566, 91] width 59 height 20
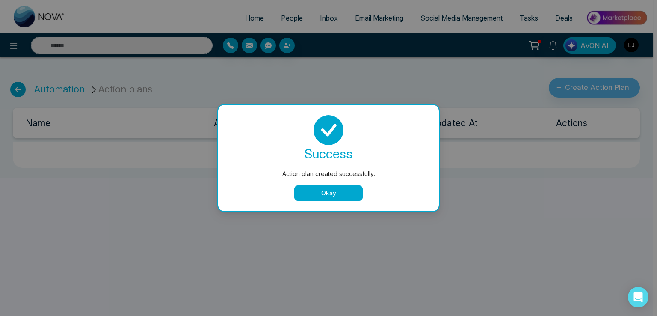
click at [336, 191] on button "Okay" at bounding box center [328, 192] width 68 height 15
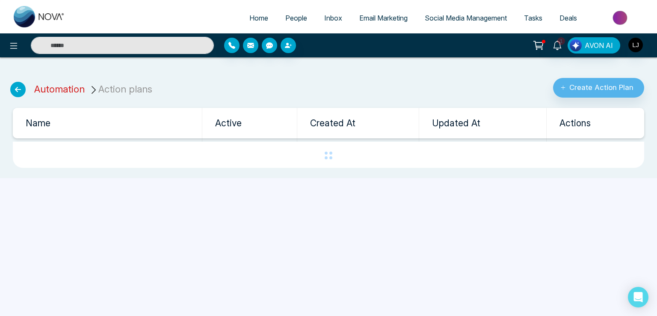
click at [51, 85] on link "Automation" at bounding box center [59, 88] width 50 height 11
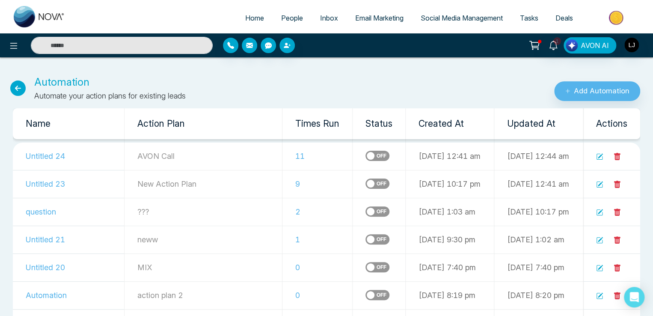
click at [365, 155] on label at bounding box center [377, 156] width 24 height 10
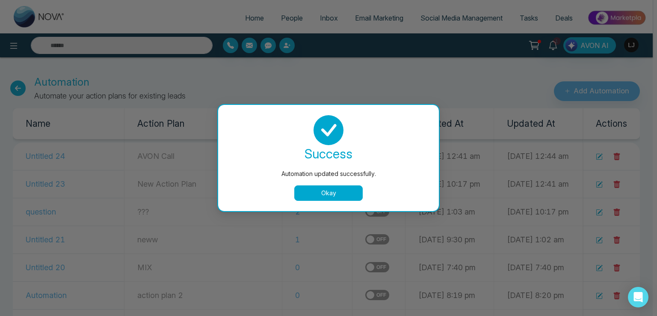
click at [346, 192] on button "Okay" at bounding box center [328, 192] width 68 height 15
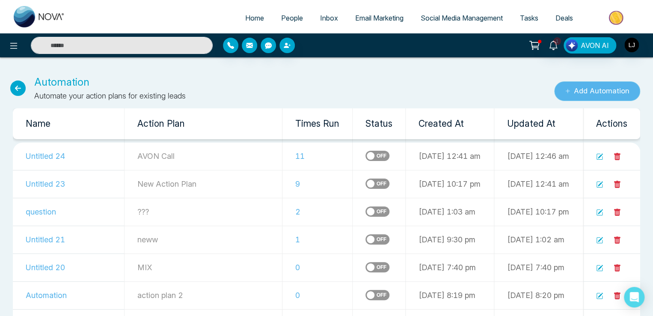
click at [604, 92] on button "Add Automation" at bounding box center [597, 91] width 86 height 20
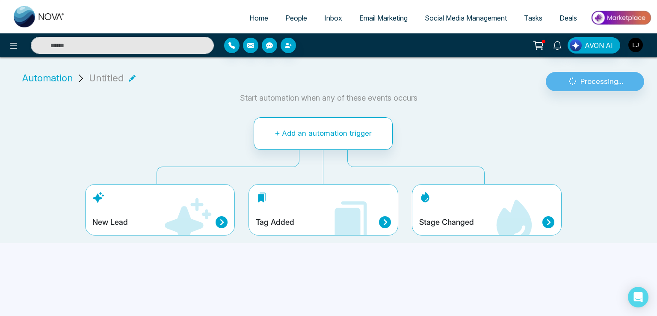
click at [302, 209] on div "Tag Added" at bounding box center [324, 209] width 150 height 51
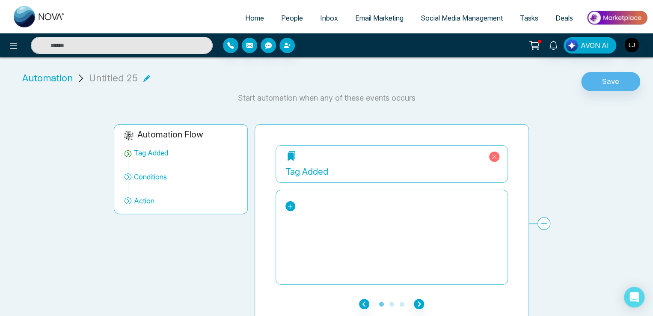
click at [292, 205] on icon at bounding box center [290, 206] width 6 height 6
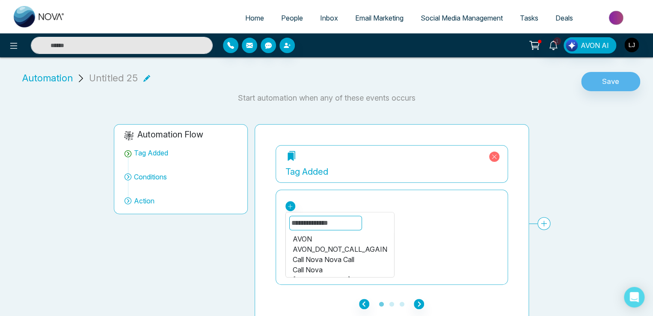
click at [320, 265] on div "Call Nova" at bounding box center [339, 269] width 95 height 10
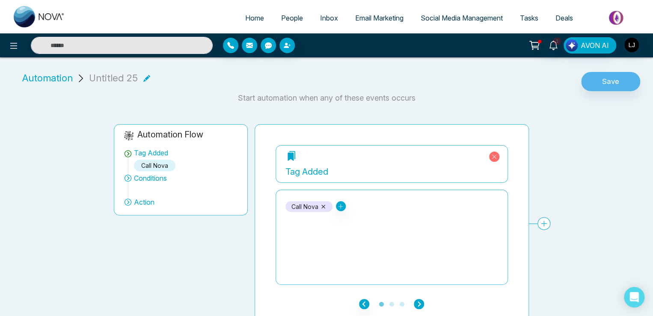
click at [415, 302] on icon "button" at bounding box center [419, 304] width 10 height 10
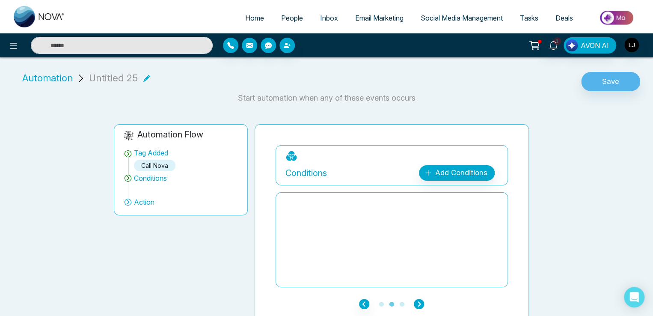
click at [415, 301] on icon "button" at bounding box center [419, 304] width 10 height 10
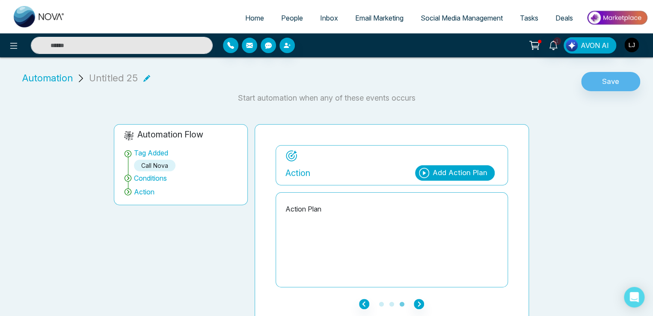
click at [459, 174] on div "Add Action Plan" at bounding box center [459, 172] width 55 height 11
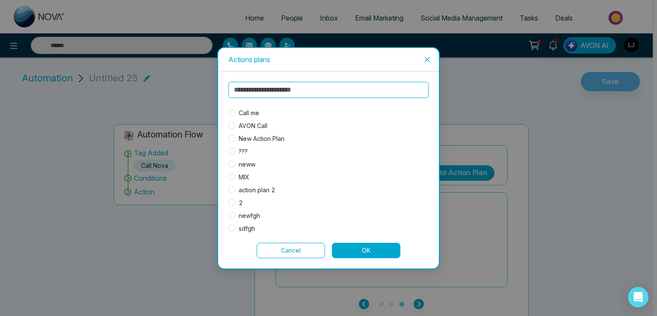
click at [250, 112] on span "Call me" at bounding box center [248, 112] width 27 height 9
click at [369, 247] on button "OK" at bounding box center [366, 250] width 68 height 15
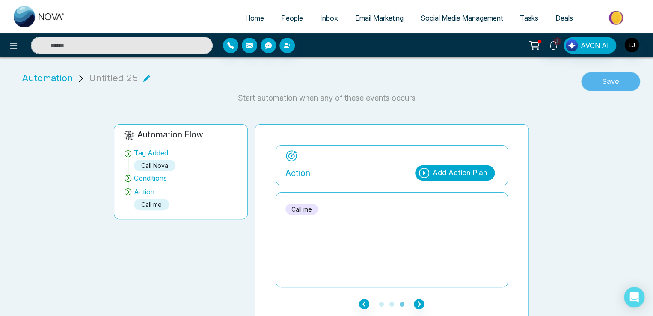
click at [606, 87] on button "Save" at bounding box center [610, 82] width 59 height 20
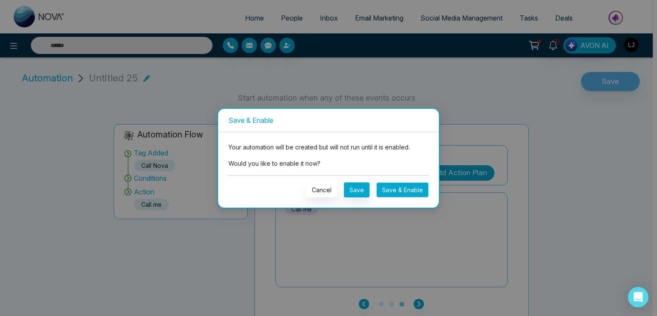
click at [398, 190] on button "Save & Enable" at bounding box center [402, 189] width 52 height 15
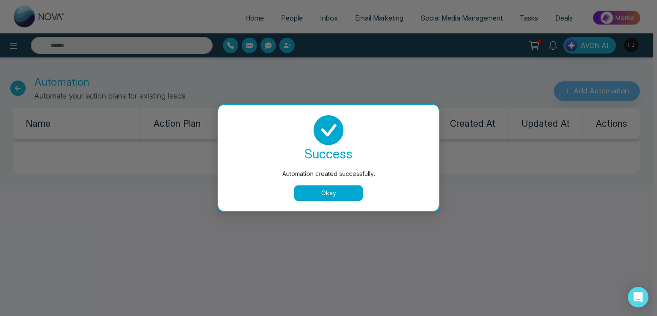
click at [322, 190] on button "Okay" at bounding box center [328, 192] width 68 height 15
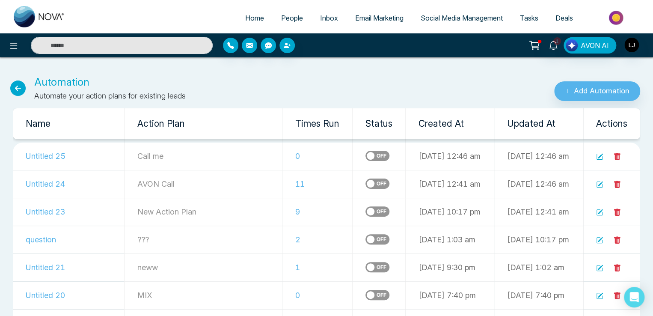
click at [281, 15] on span "People" at bounding box center [292, 18] width 22 height 9
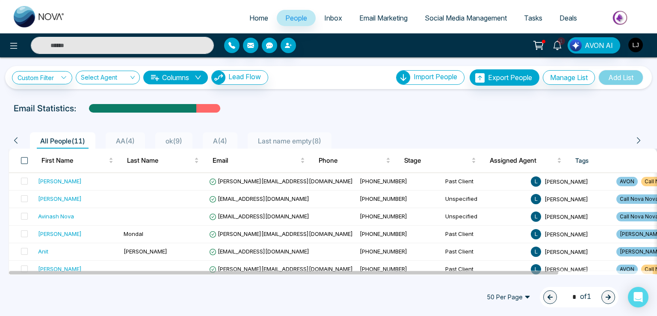
click at [24, 161] on span at bounding box center [24, 160] width 7 height 7
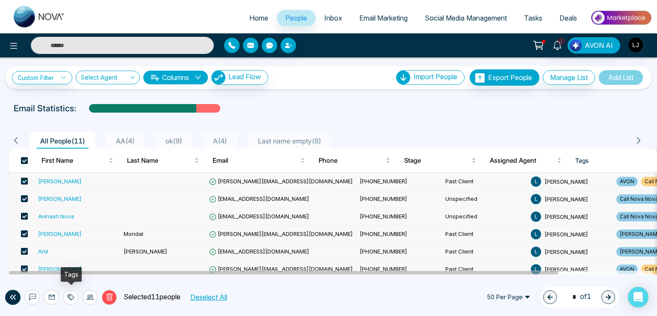
click at [67, 299] on div at bounding box center [70, 297] width 15 height 15
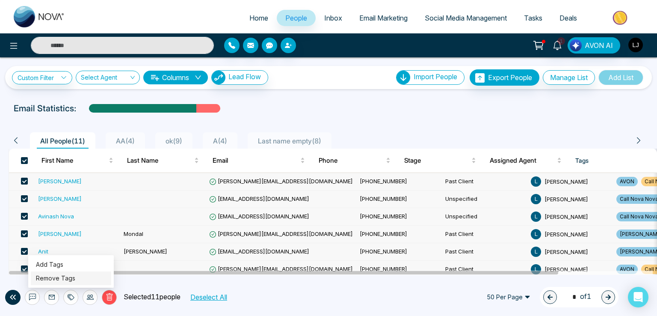
click at [62, 280] on link "Remove Tags" at bounding box center [55, 277] width 39 height 7
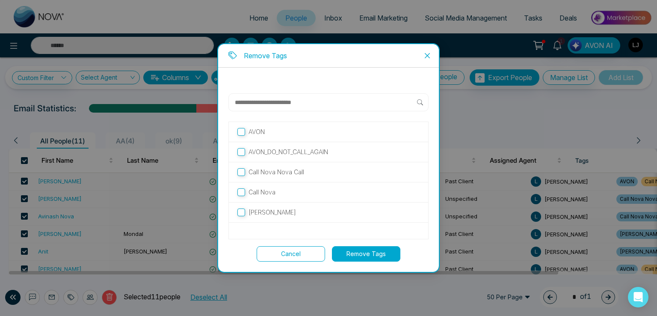
click at [261, 196] on div "Call Nova" at bounding box center [328, 192] width 199 height 20
click at [257, 188] on p "Call Nova" at bounding box center [262, 191] width 27 height 9
click at [364, 256] on button "Remove Tags" at bounding box center [366, 253] width 68 height 15
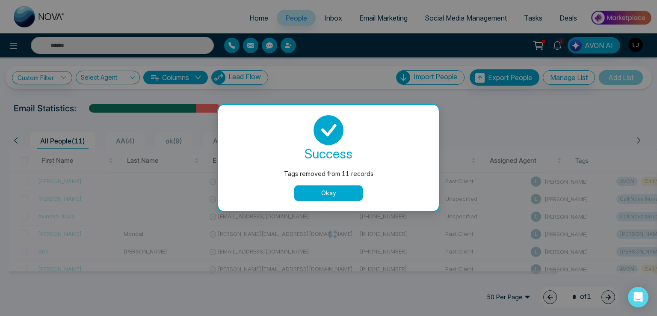
click at [338, 191] on button "Okay" at bounding box center [328, 192] width 68 height 15
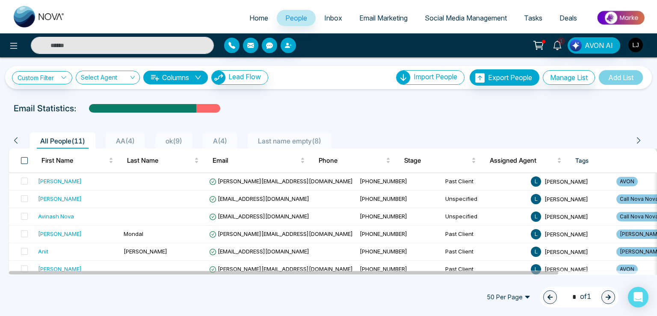
click at [22, 158] on span at bounding box center [24, 160] width 7 height 7
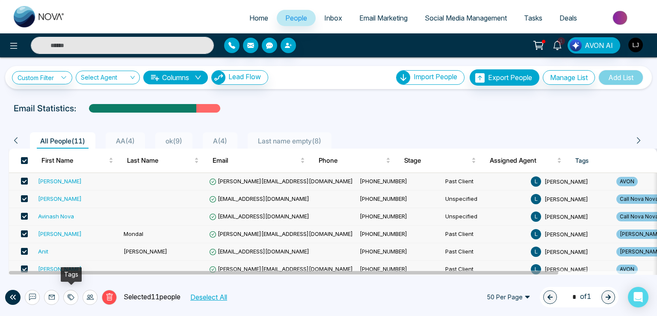
click at [68, 295] on icon at bounding box center [70, 297] width 4 height 6
click at [56, 262] on link "Add Tags" at bounding box center [49, 264] width 27 height 7
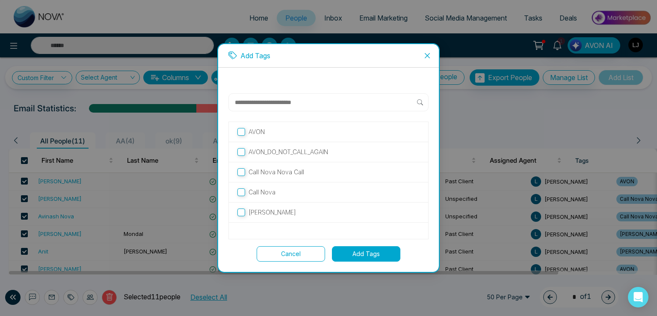
click at [260, 191] on p "Call Nova" at bounding box center [262, 191] width 27 height 9
click at [370, 255] on button "Add Tags" at bounding box center [366, 253] width 68 height 15
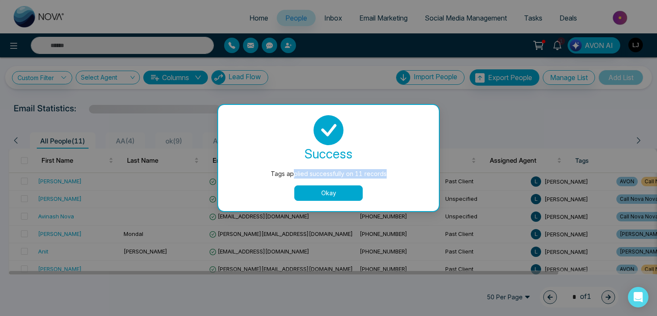
drag, startPoint x: 298, startPoint y: 177, endPoint x: 386, endPoint y: 177, distance: 87.7
click at [386, 177] on div "Tags applied successfully on 11 records" at bounding box center [328, 173] width 187 height 9
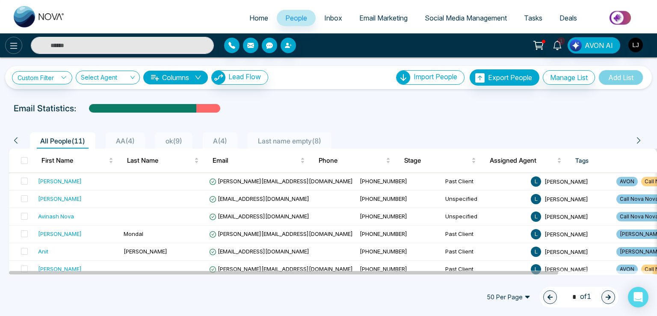
click at [10, 43] on icon at bounding box center [14, 46] width 10 height 10
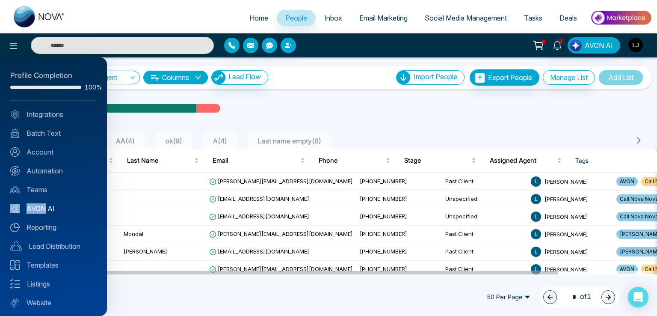
drag, startPoint x: 43, startPoint y: 199, endPoint x: 45, endPoint y: 204, distance: 5.7
click at [45, 204] on div "Profile Completion 100% Integrations Batch Text Account Automation Teams AVON A…" at bounding box center [53, 186] width 107 height 258
click at [46, 205] on link "AVON AI" at bounding box center [53, 208] width 86 height 10
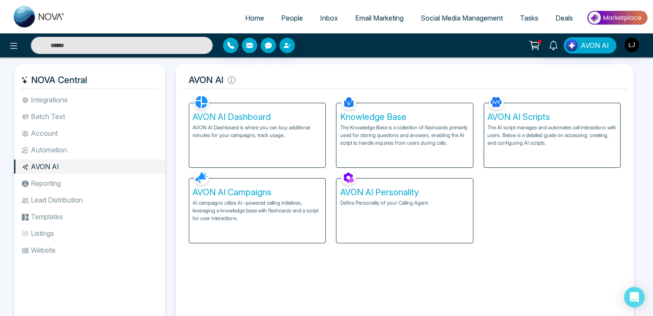
click at [250, 207] on p "AI campaigns utilize AI-powered calling initiatives, leveraging a knowledge bas…" at bounding box center [257, 210] width 129 height 23
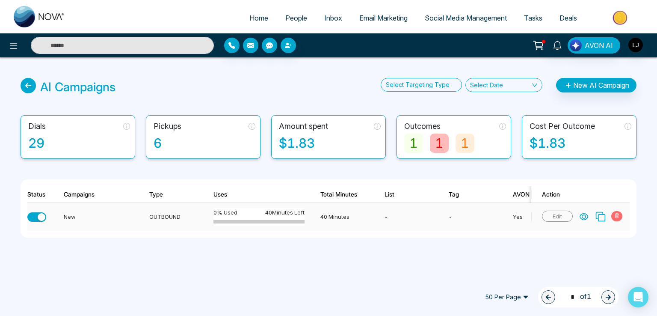
click at [581, 217] on icon at bounding box center [584, 216] width 9 height 9
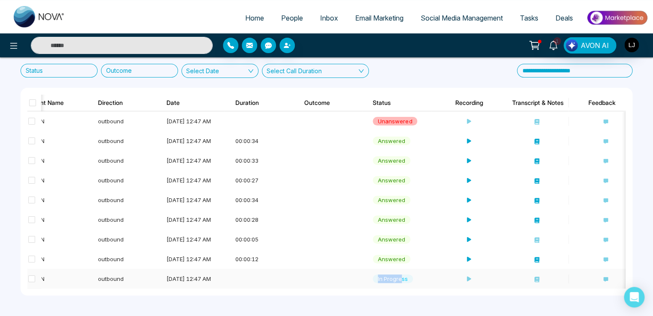
drag, startPoint x: 373, startPoint y: 275, endPoint x: 401, endPoint y: 274, distance: 28.3
click at [401, 274] on div "in progress" at bounding box center [393, 278] width 40 height 9
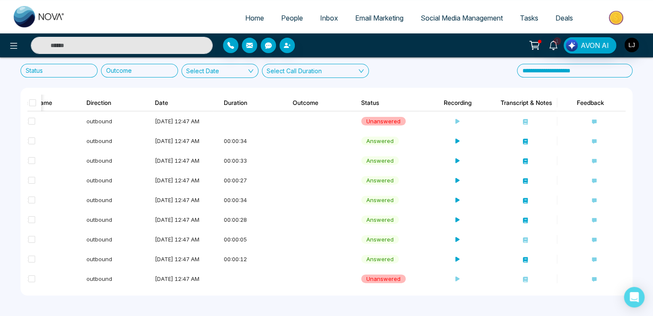
click at [349, 297] on div "New Stop this campaign Status Outcome Select Date Select Call Duration Contact …" at bounding box center [326, 166] width 653 height 299
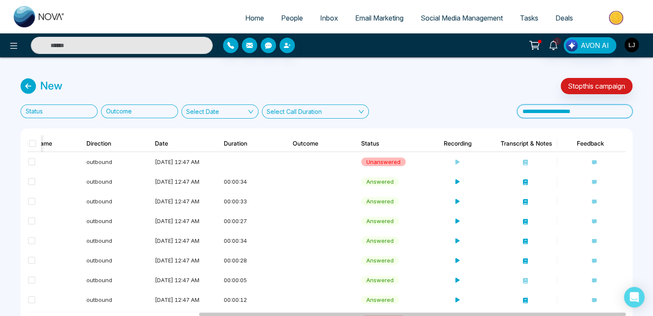
click at [567, 116] on input at bounding box center [575, 111] width 116 height 14
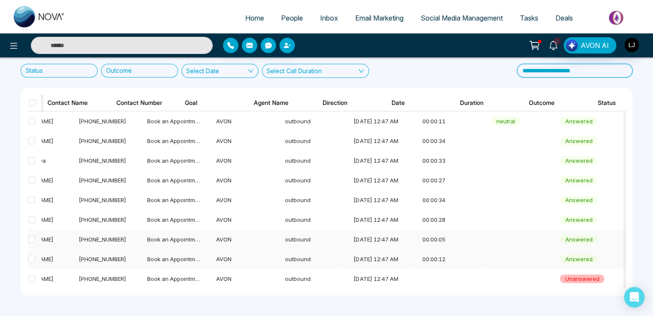
scroll to position [0, 42]
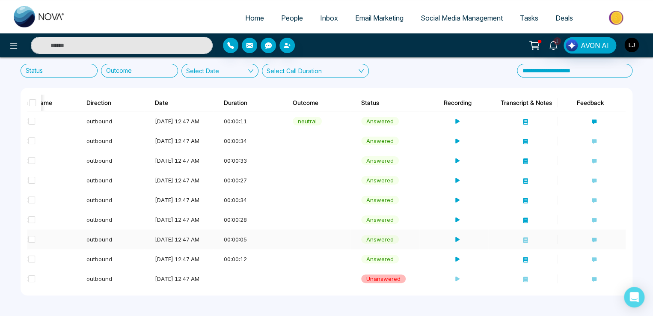
click at [454, 237] on icon at bounding box center [456, 240] width 6 height 6
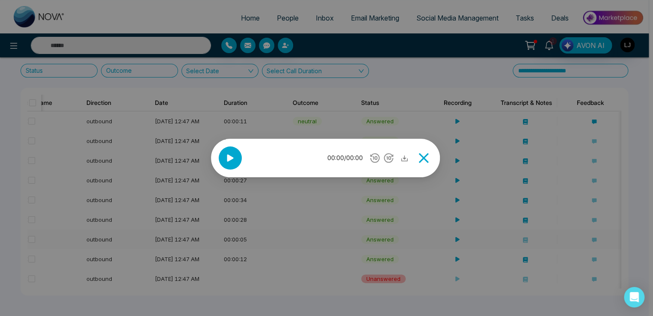
scroll to position [0, 240]
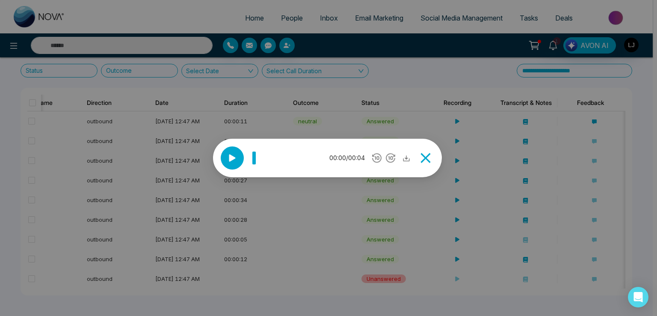
click at [237, 160] on icon at bounding box center [232, 157] width 13 height 13
click at [431, 160] on icon at bounding box center [425, 157] width 17 height 17
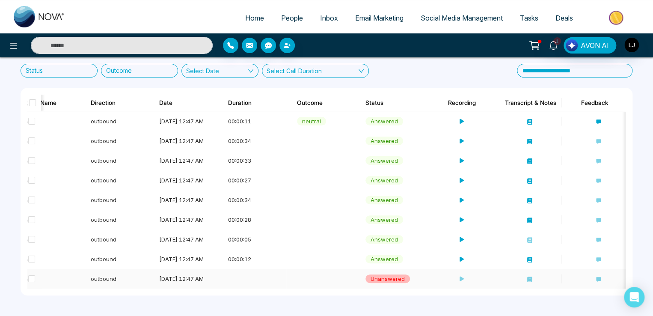
scroll to position [0, 195]
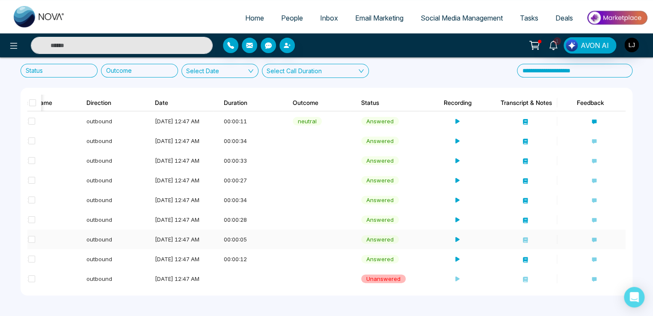
click at [456, 237] on icon at bounding box center [456, 240] width 6 height 6
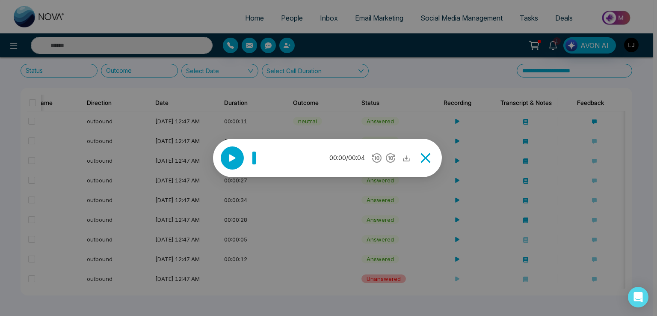
click at [228, 158] on icon at bounding box center [232, 157] width 13 height 13
click at [408, 158] on icon at bounding box center [406, 158] width 6 height 6
click at [426, 155] on icon at bounding box center [425, 157] width 17 height 17
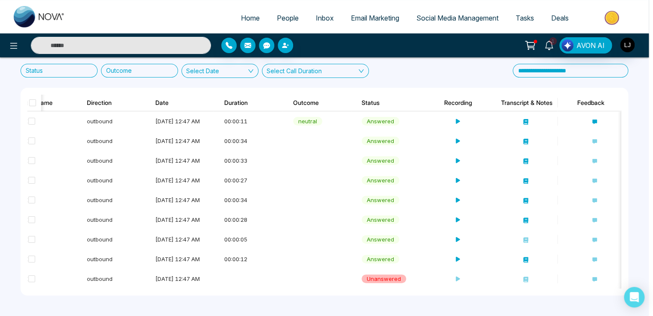
scroll to position [0, 236]
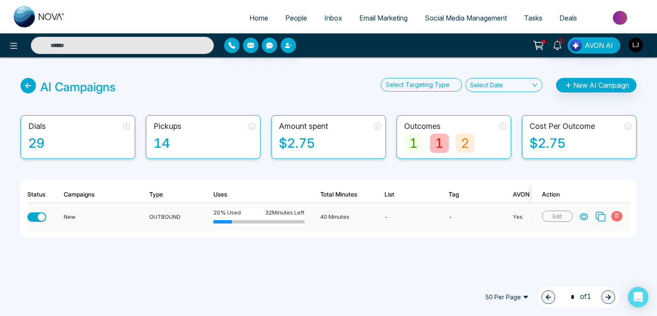
click at [40, 217] on div "button" at bounding box center [42, 217] width 8 height 8
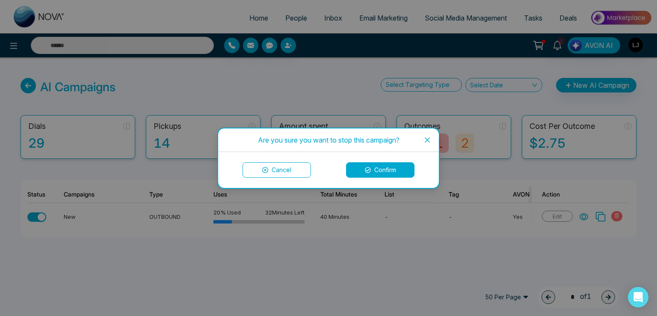
click at [367, 170] on icon at bounding box center [368, 170] width 6 height 6
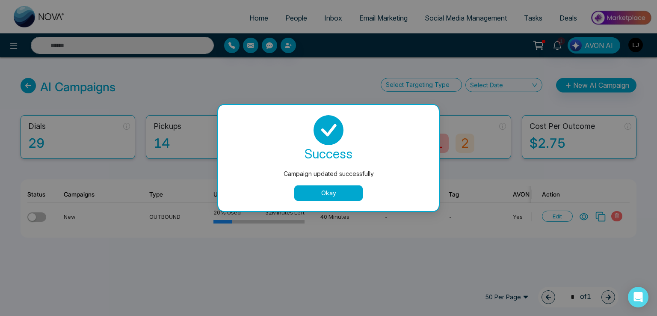
click at [327, 195] on button "Okay" at bounding box center [328, 192] width 68 height 15
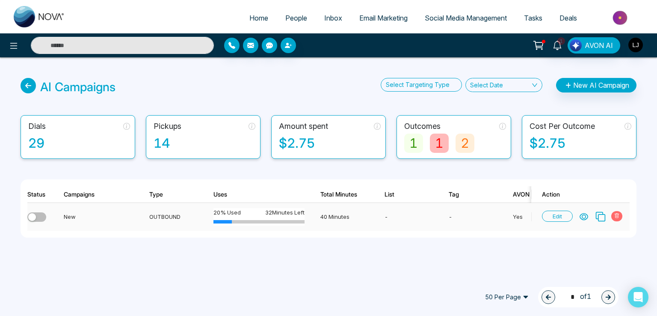
click at [587, 217] on icon at bounding box center [584, 216] width 9 height 9
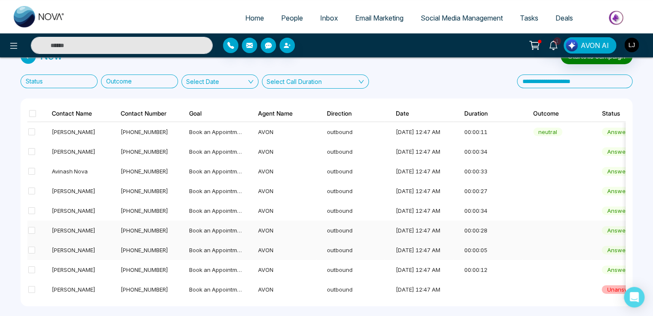
scroll to position [45, 0]
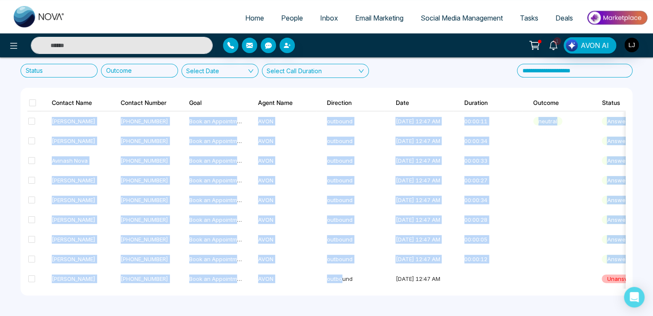
drag, startPoint x: 341, startPoint y: 283, endPoint x: 384, endPoint y: 286, distance: 43.3
click at [384, 286] on div "[PERSON_NAME] [PHONE_NUMBER] Book an Appointment AVON outbound [DATE] 12:47 AM …" at bounding box center [326, 199] width 598 height 177
click at [371, 303] on div "New Start this campaign Status Outcome Select Date Select Call Duration Contact…" at bounding box center [326, 166] width 653 height 299
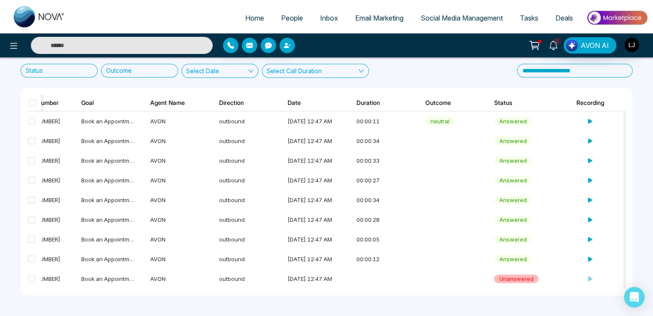
scroll to position [0, 149]
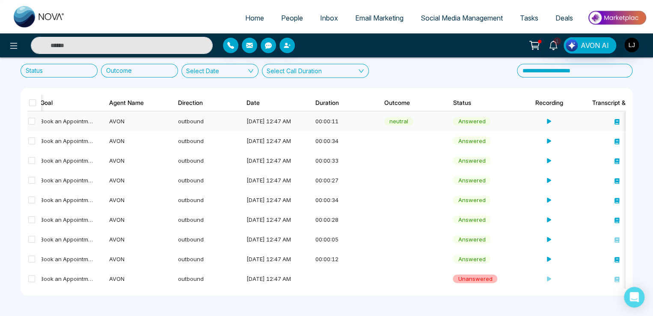
click at [550, 118] on icon at bounding box center [548, 121] width 6 height 6
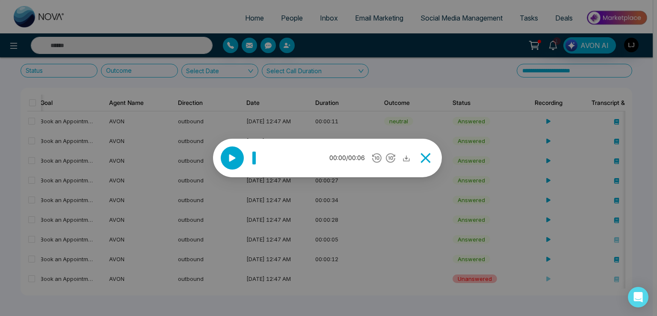
click at [221, 158] on div at bounding box center [232, 157] width 23 height 23
click at [428, 158] on icon at bounding box center [426, 158] width 10 height 10
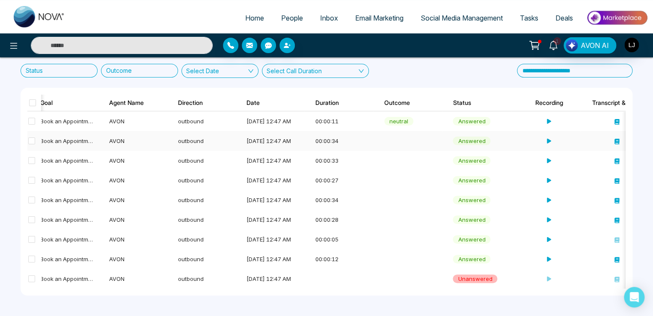
click at [545, 138] on icon at bounding box center [548, 141] width 6 height 6
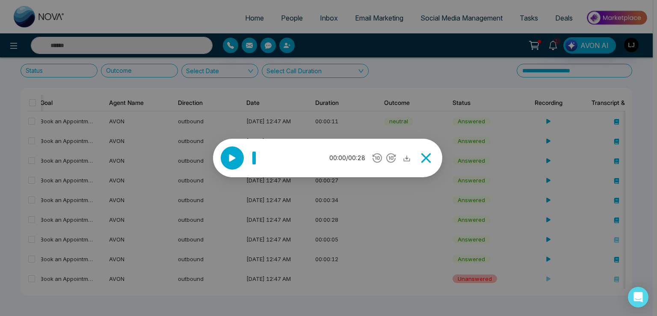
click at [228, 157] on icon at bounding box center [232, 157] width 13 height 13
click at [428, 156] on icon at bounding box center [426, 158] width 10 height 10
